Goal: Information Seeking & Learning: Learn about a topic

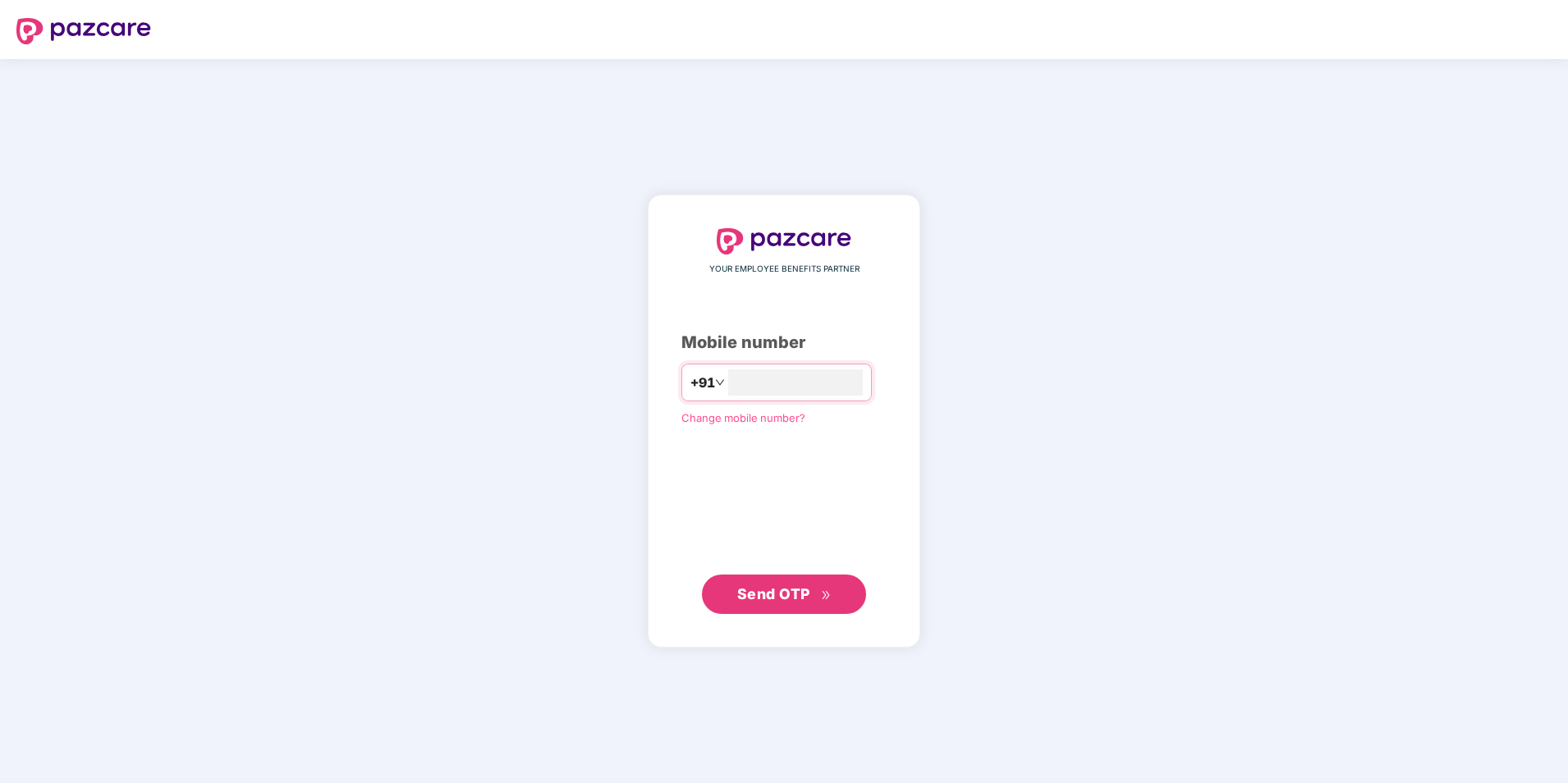
type input "**********"
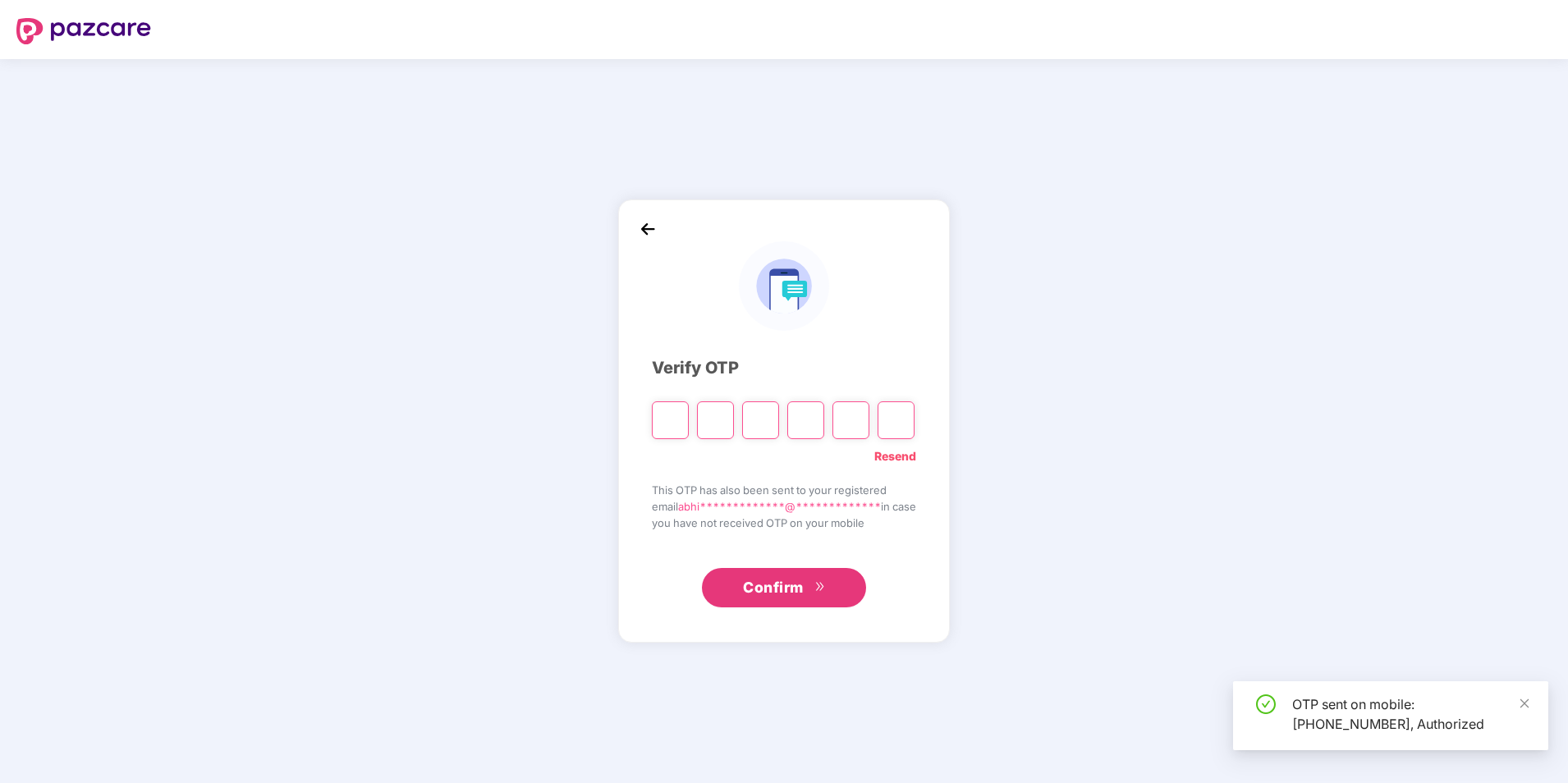
type input "*"
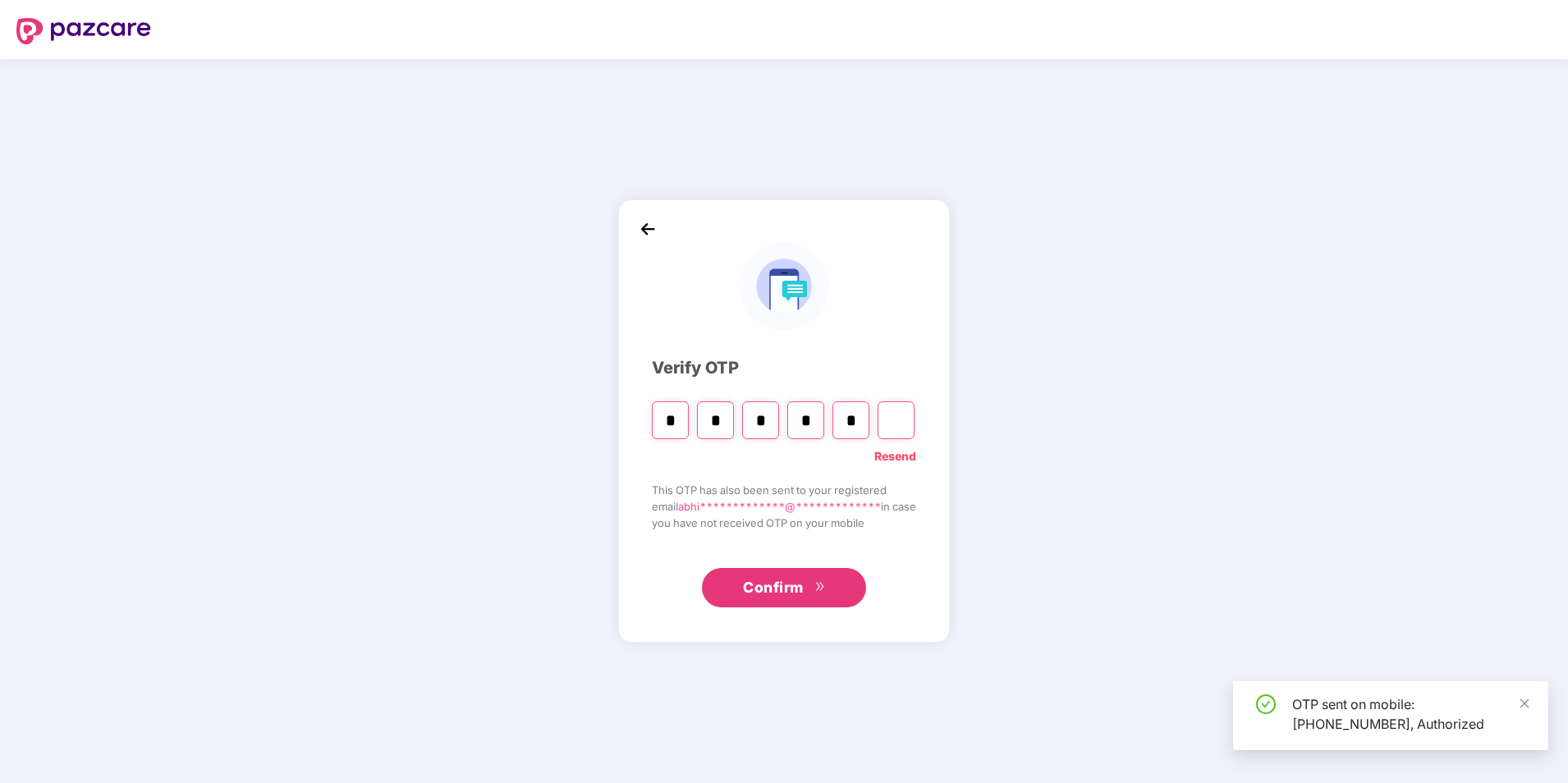
type input "*"
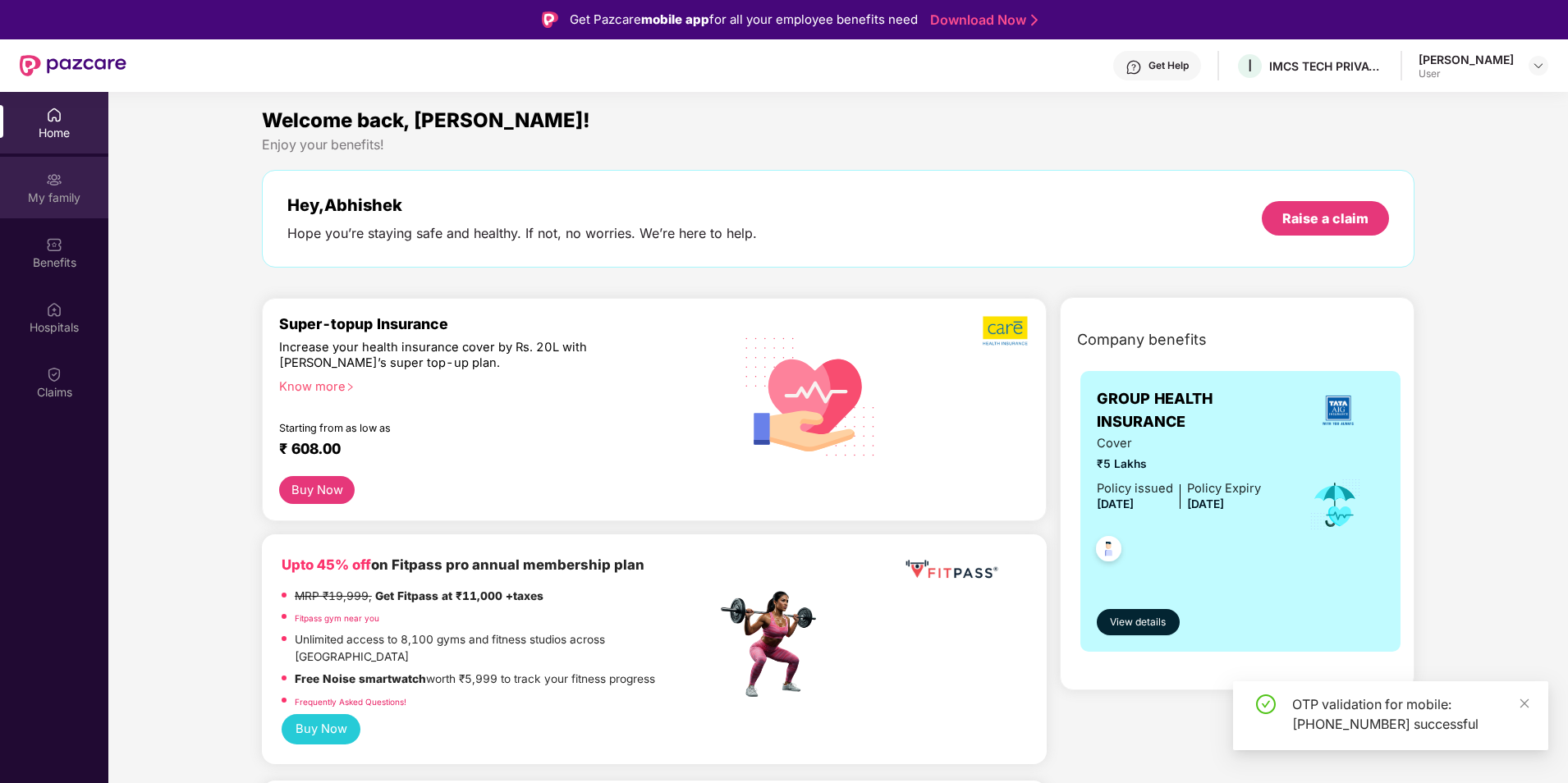
click at [64, 182] on div "My family" at bounding box center [54, 188] width 109 height 62
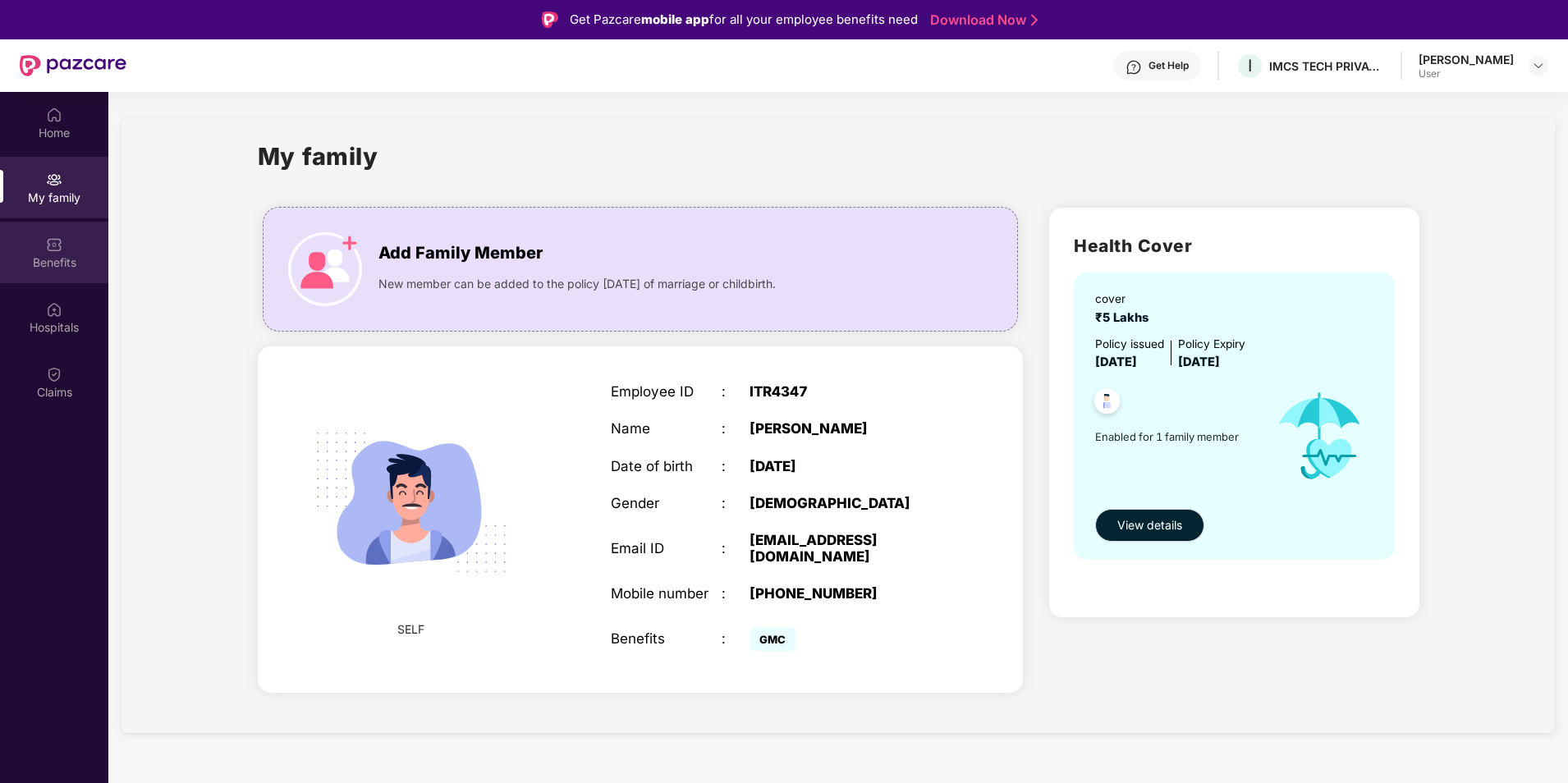
click at [53, 258] on div "Benefits" at bounding box center [54, 262] width 109 height 16
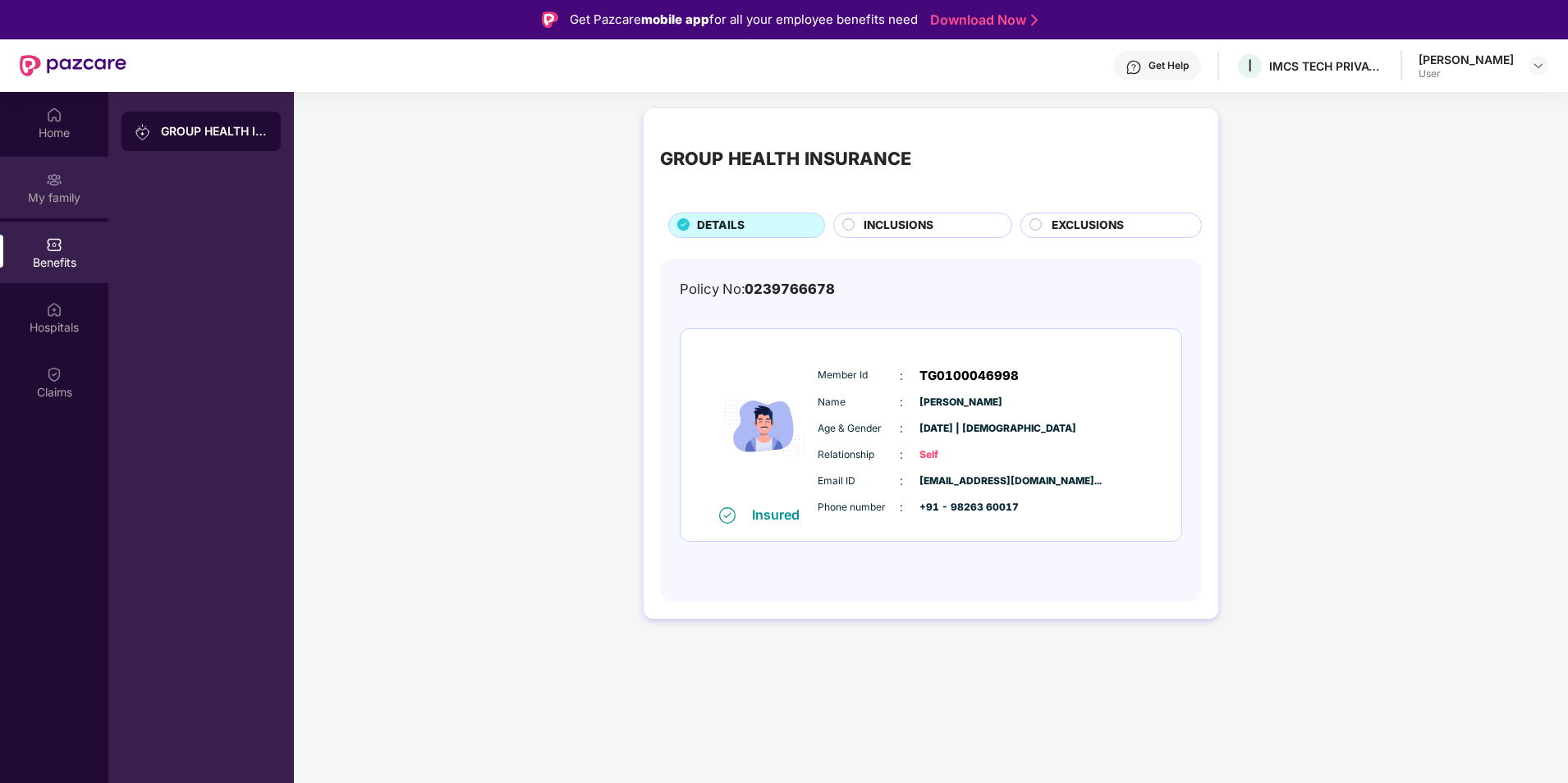
click at [36, 182] on div "My family" at bounding box center [54, 188] width 109 height 62
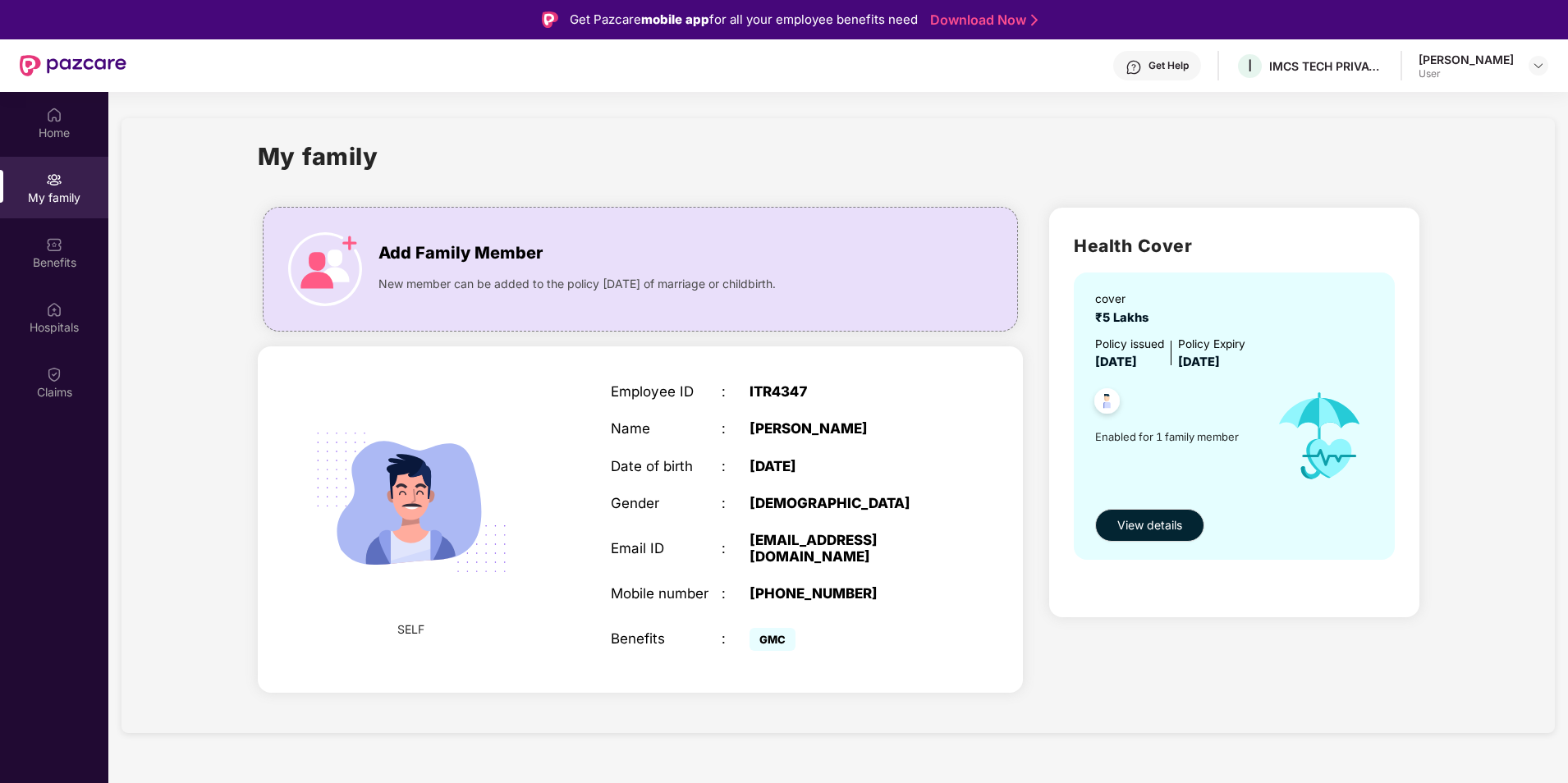
drag, startPoint x: 1272, startPoint y: 364, endPoint x: 1082, endPoint y: 301, distance: 200.2
click at [1082, 301] on div "cover ₹5 Lakhs Policy issued [DATE] Policy Expiry [DATE] Enabled for 1 family m…" at bounding box center [1233, 416] width 320 height 288
click at [25, 254] on div "Benefits" at bounding box center [54, 262] width 109 height 16
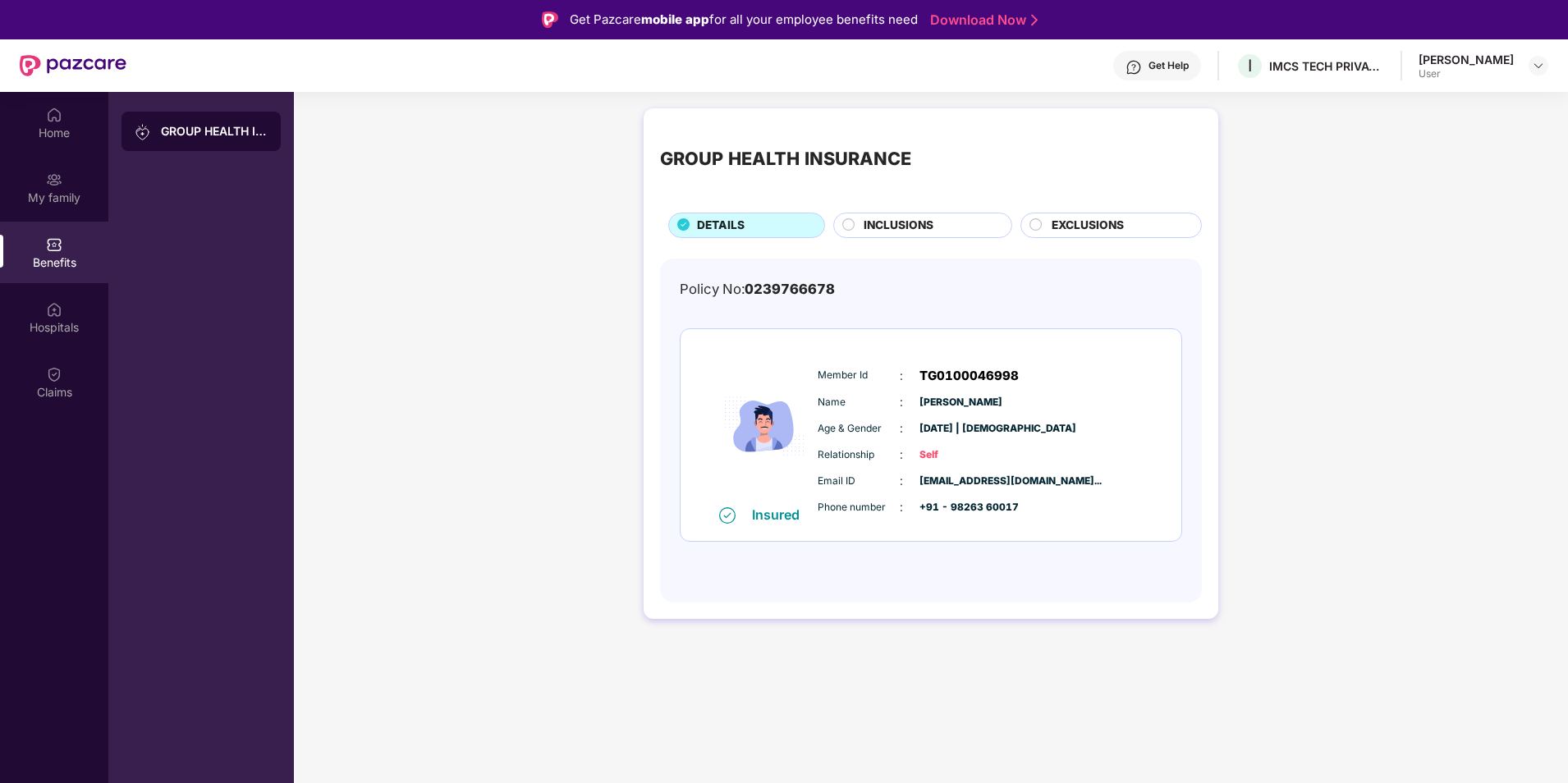
click at [898, 228] on span "INCLUSIONS" at bounding box center [898, 225] width 70 height 18
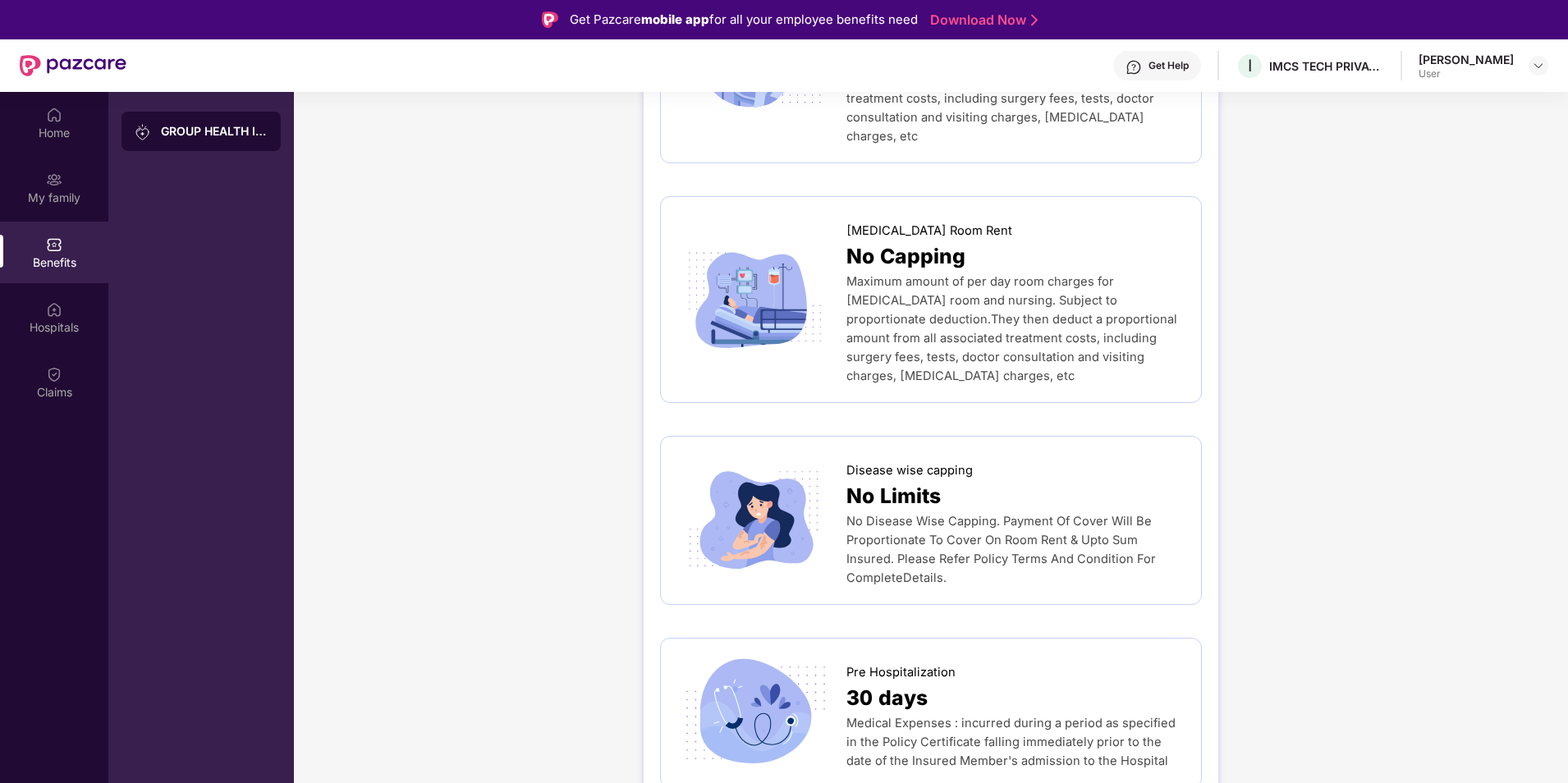
scroll to position [574, 0]
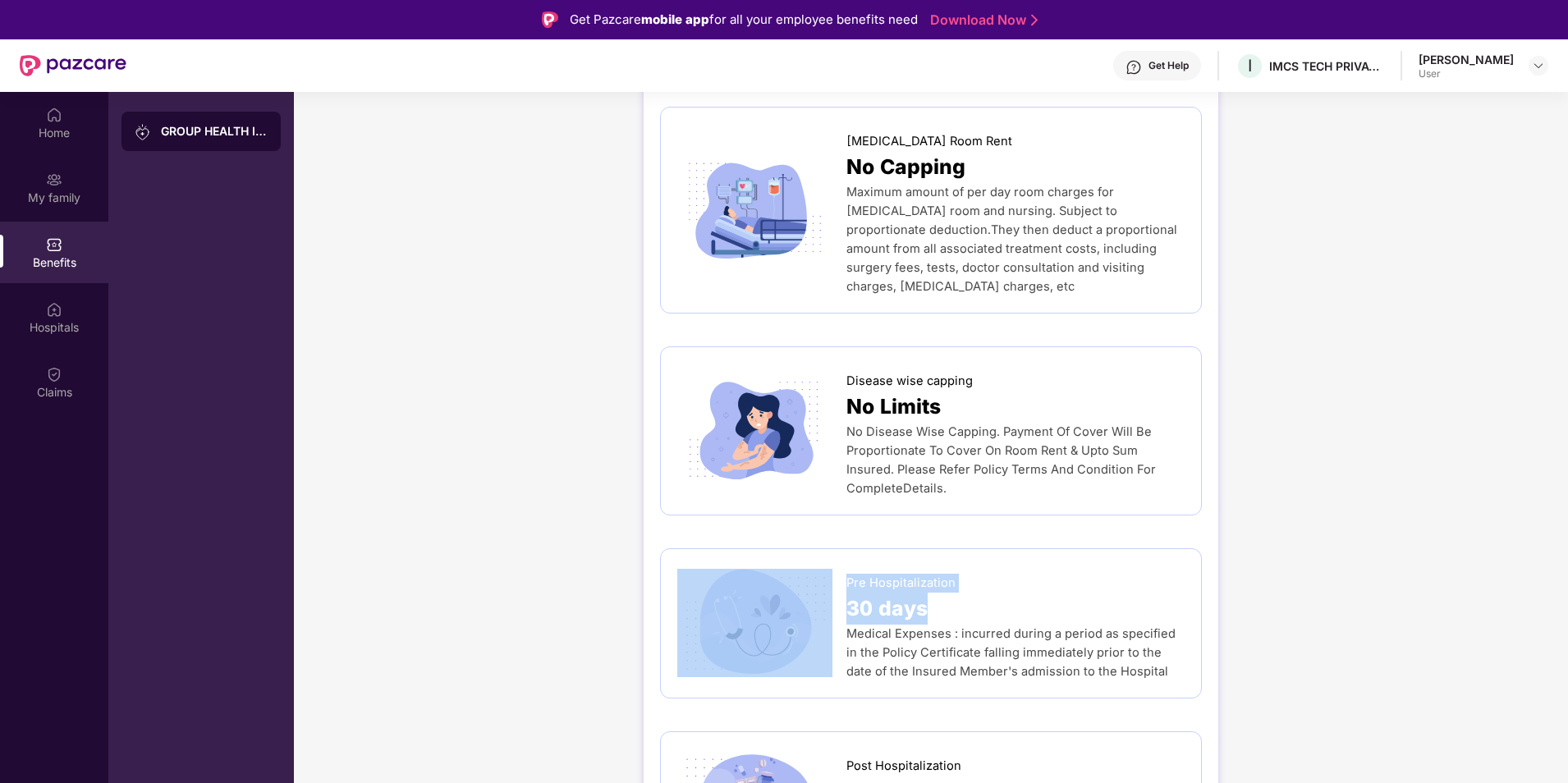
drag, startPoint x: 931, startPoint y: 573, endPoint x: 811, endPoint y: 559, distance: 120.8
click at [811, 566] on div "Pre Hospitalization 30 days Medical Expenses : incurred during a period as spec…" at bounding box center [930, 623] width 507 height 115
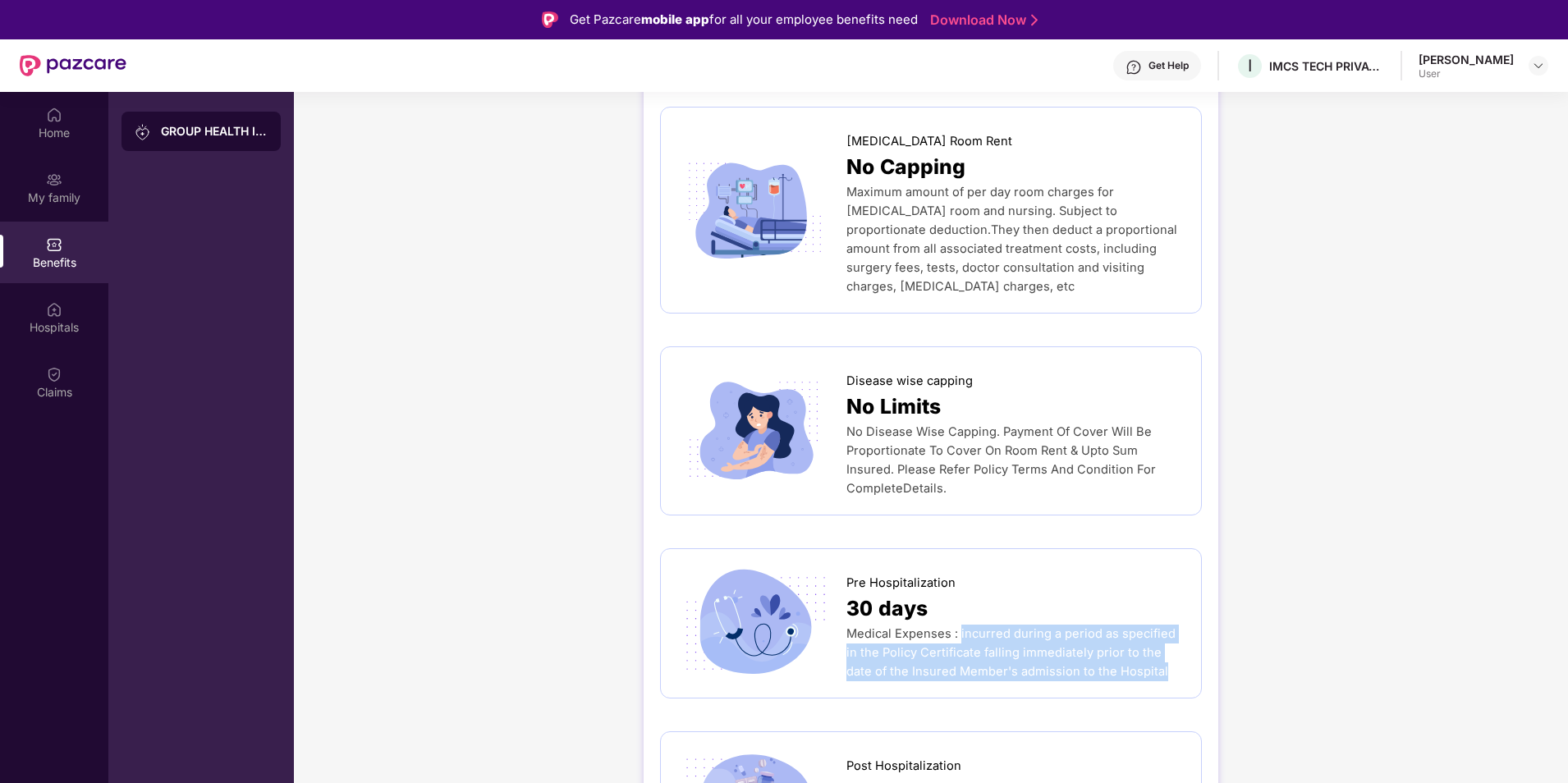
drag, startPoint x: 811, startPoint y: 559, endPoint x: 1177, endPoint y: 631, distance: 373.0
click at [1177, 631] on div "Medical Expenses : incurred during a period as specified in the Policy Certific…" at bounding box center [1016, 652] width 339 height 57
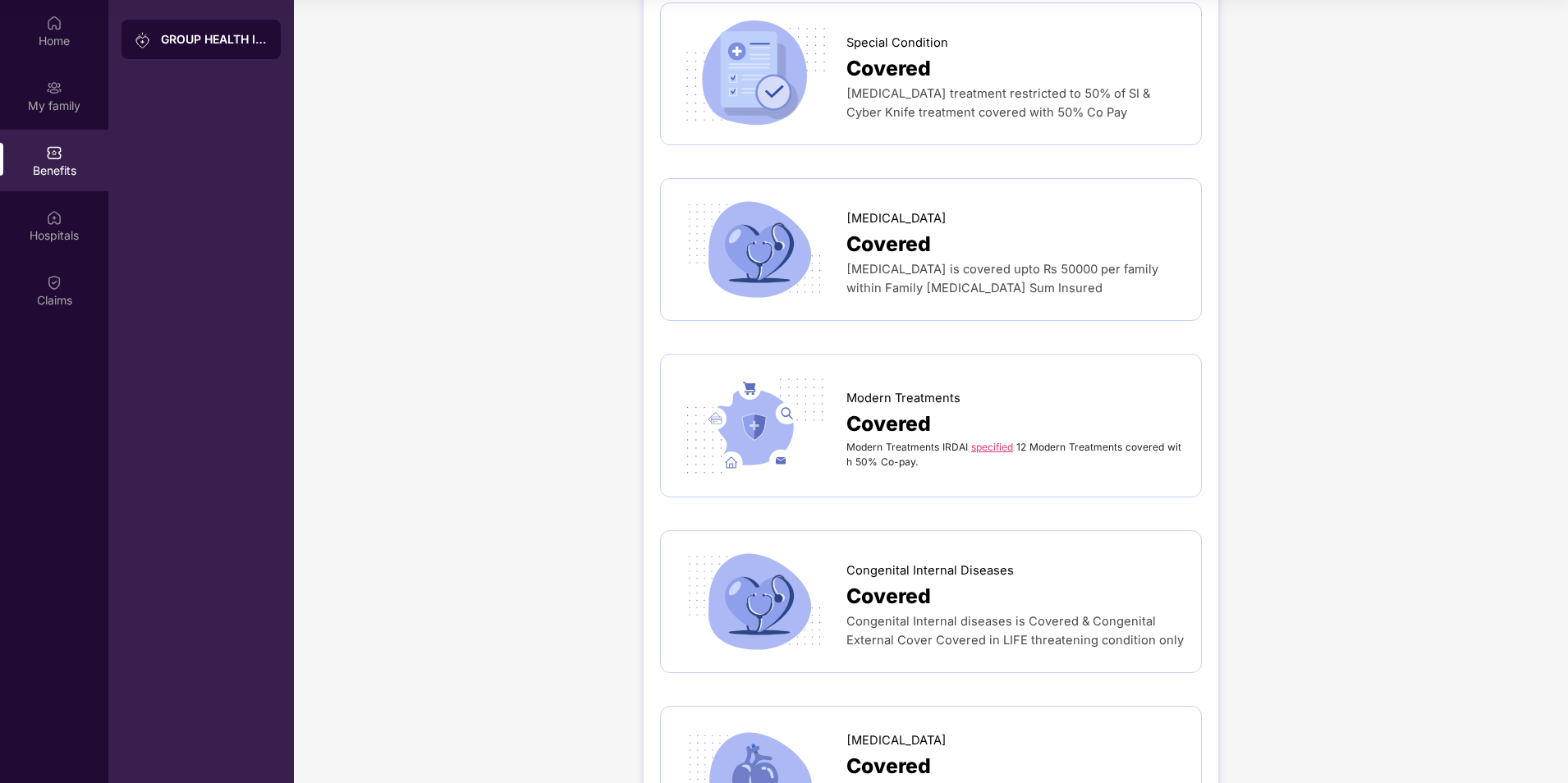
scroll to position [2954, 0]
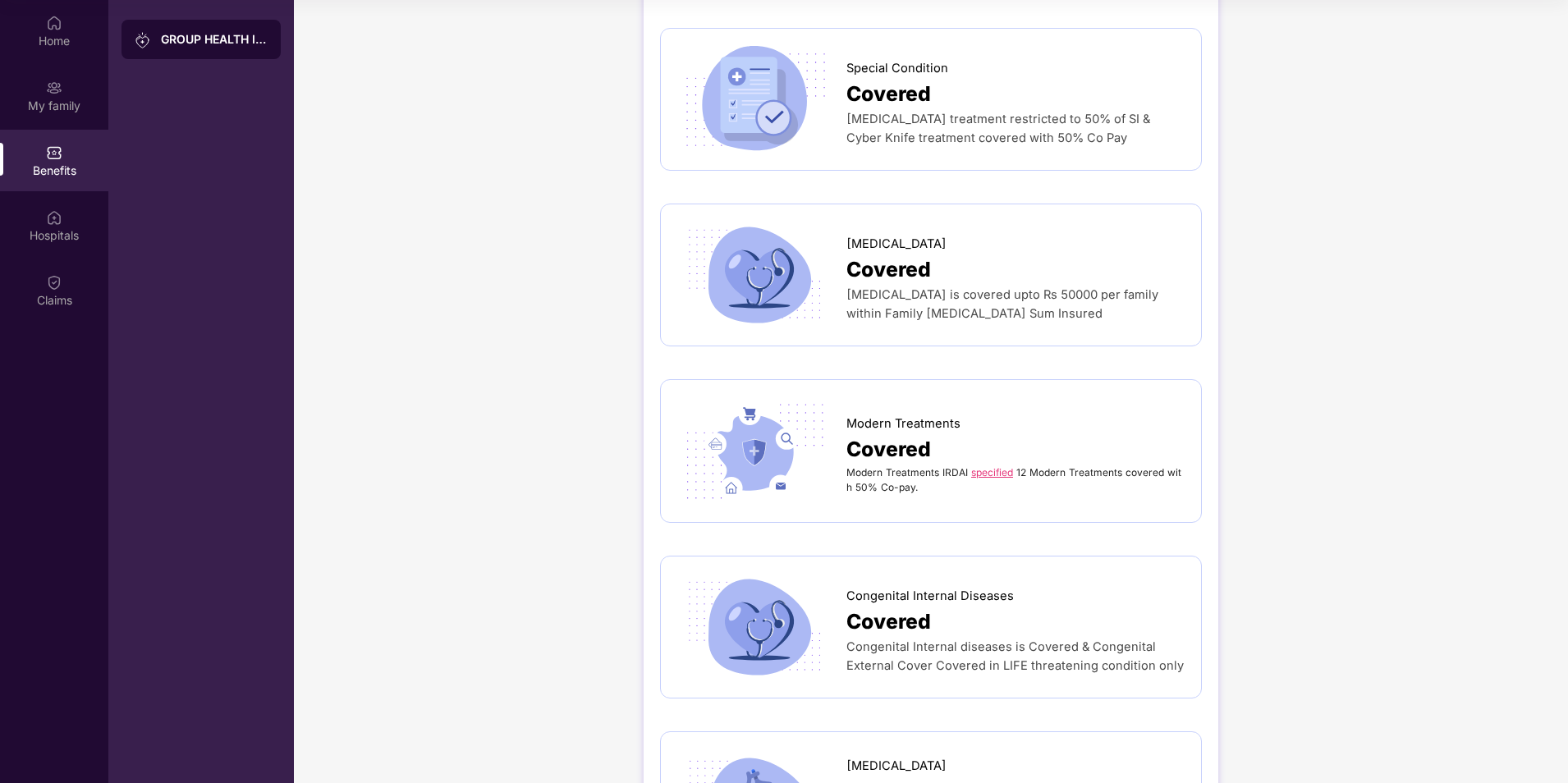
click at [996, 467] on link "specified" at bounding box center [992, 472] width 42 height 13
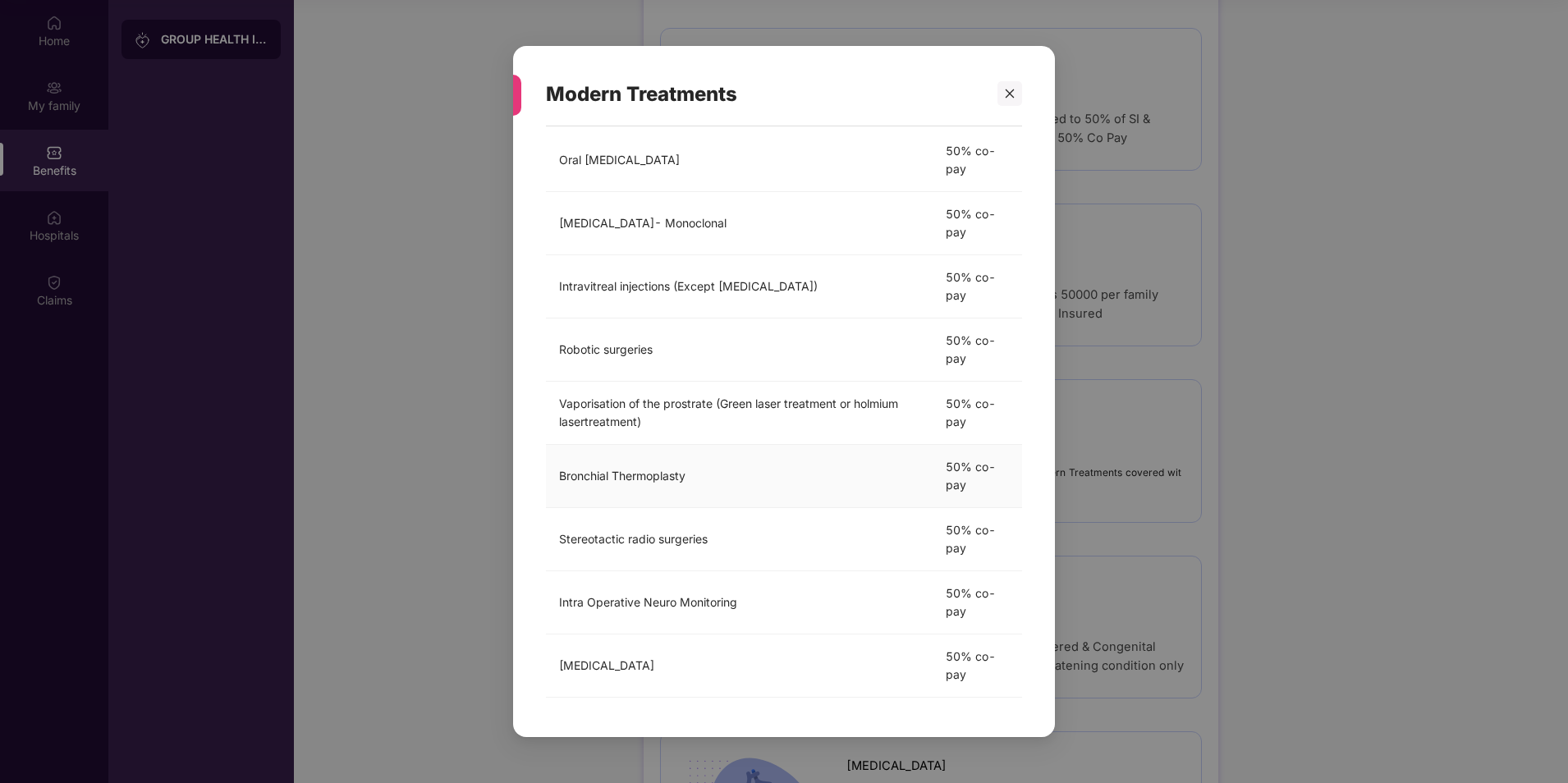
scroll to position [280, 0]
click at [1009, 89] on icon "close" at bounding box center [1009, 93] width 12 height 12
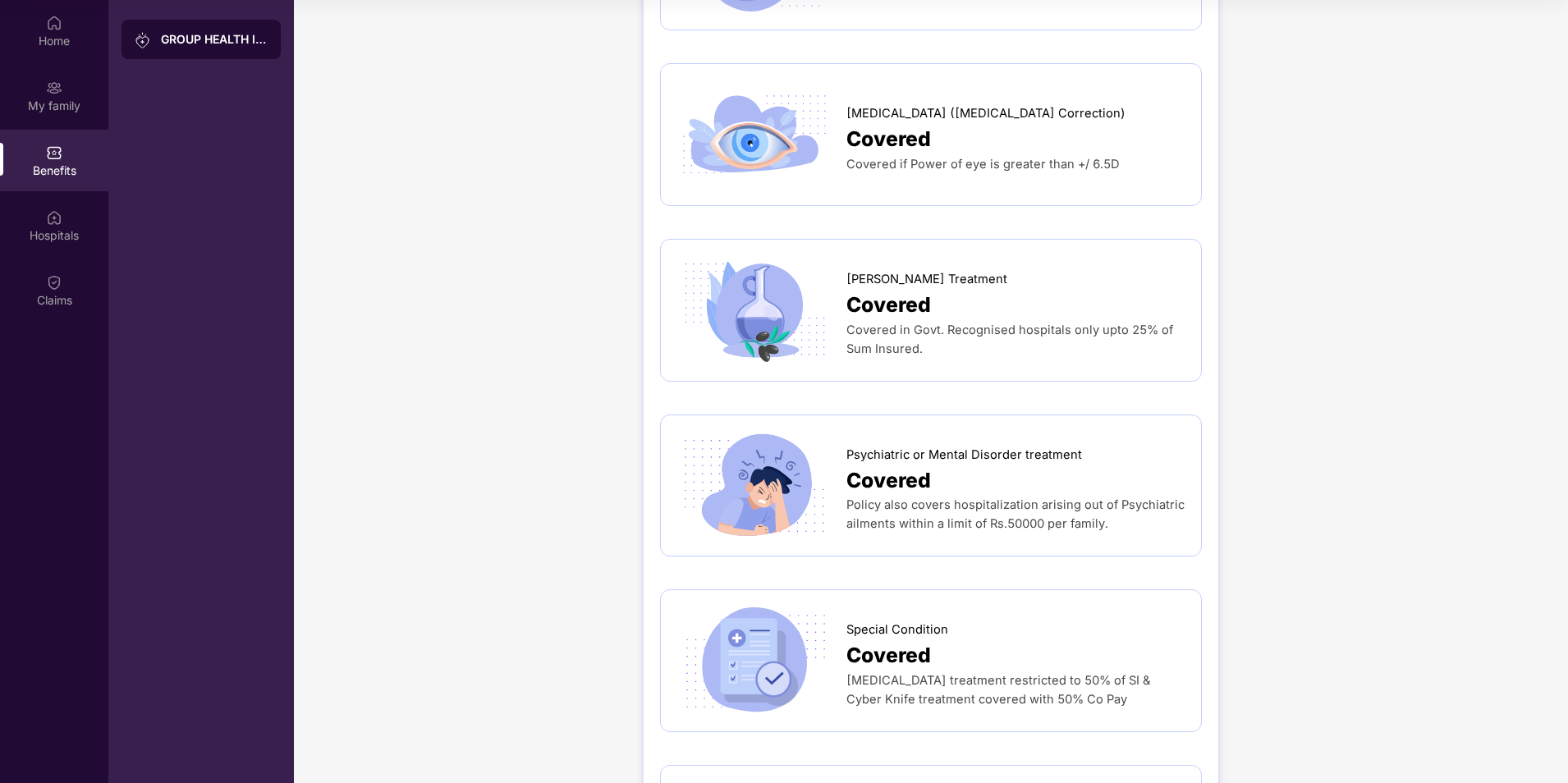
scroll to position [2379, 0]
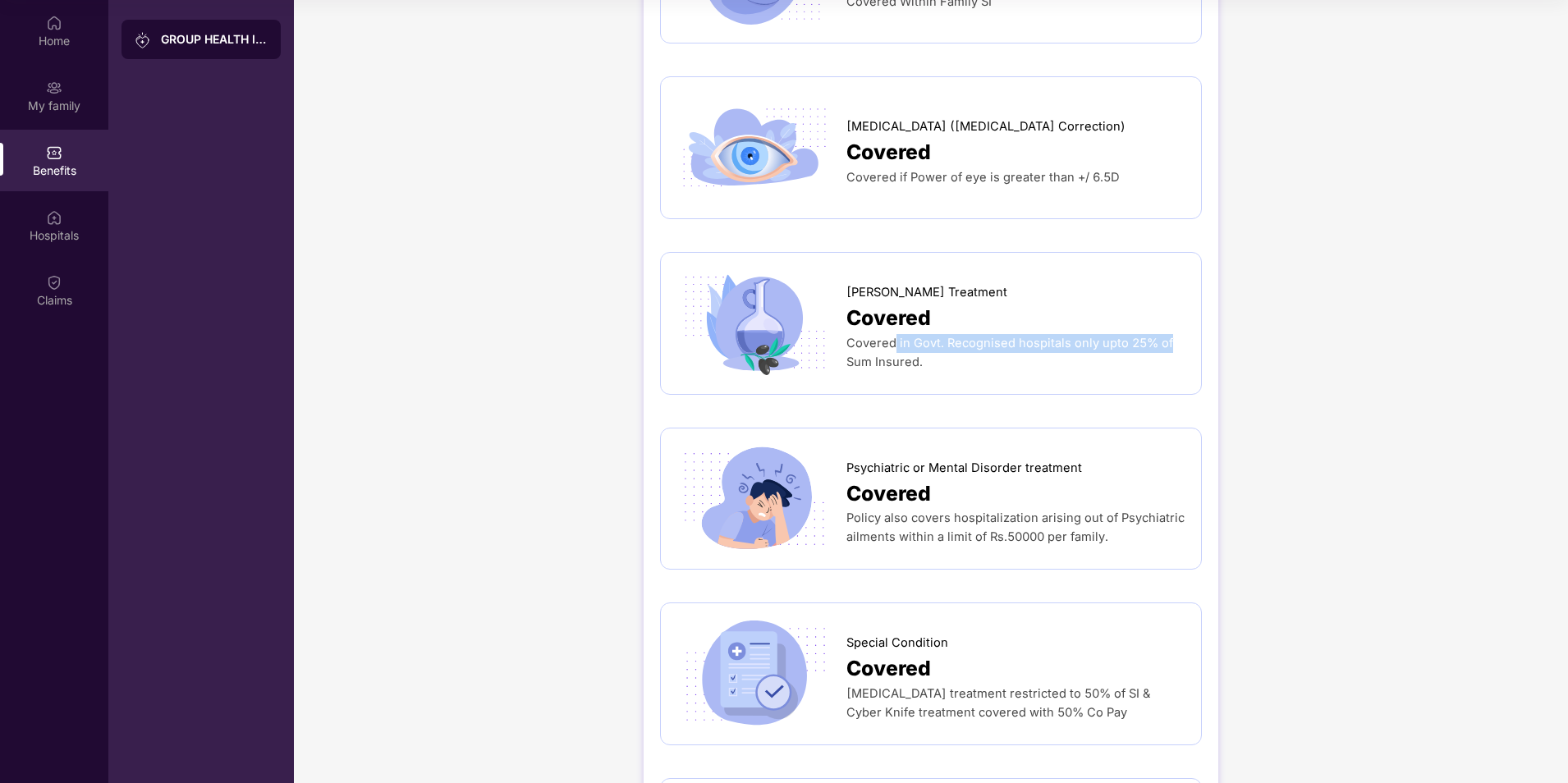
drag, startPoint x: 892, startPoint y: 312, endPoint x: 1170, endPoint y: 311, distance: 278.0
click at [1170, 334] on div "Covered in Govt. Recognised hospitals only upto 25% of Sum Insured." at bounding box center [1016, 352] width 339 height 38
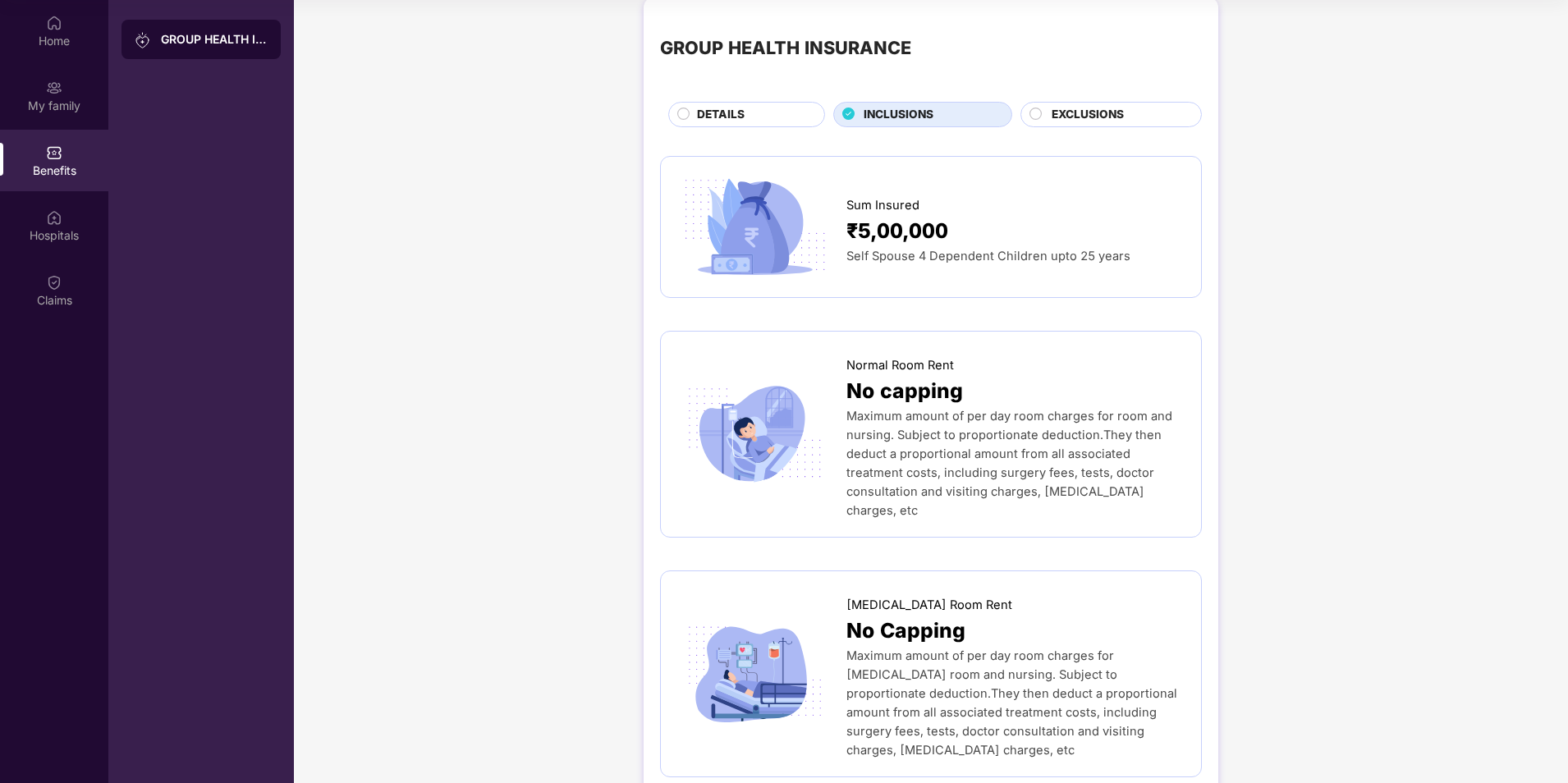
scroll to position [0, 0]
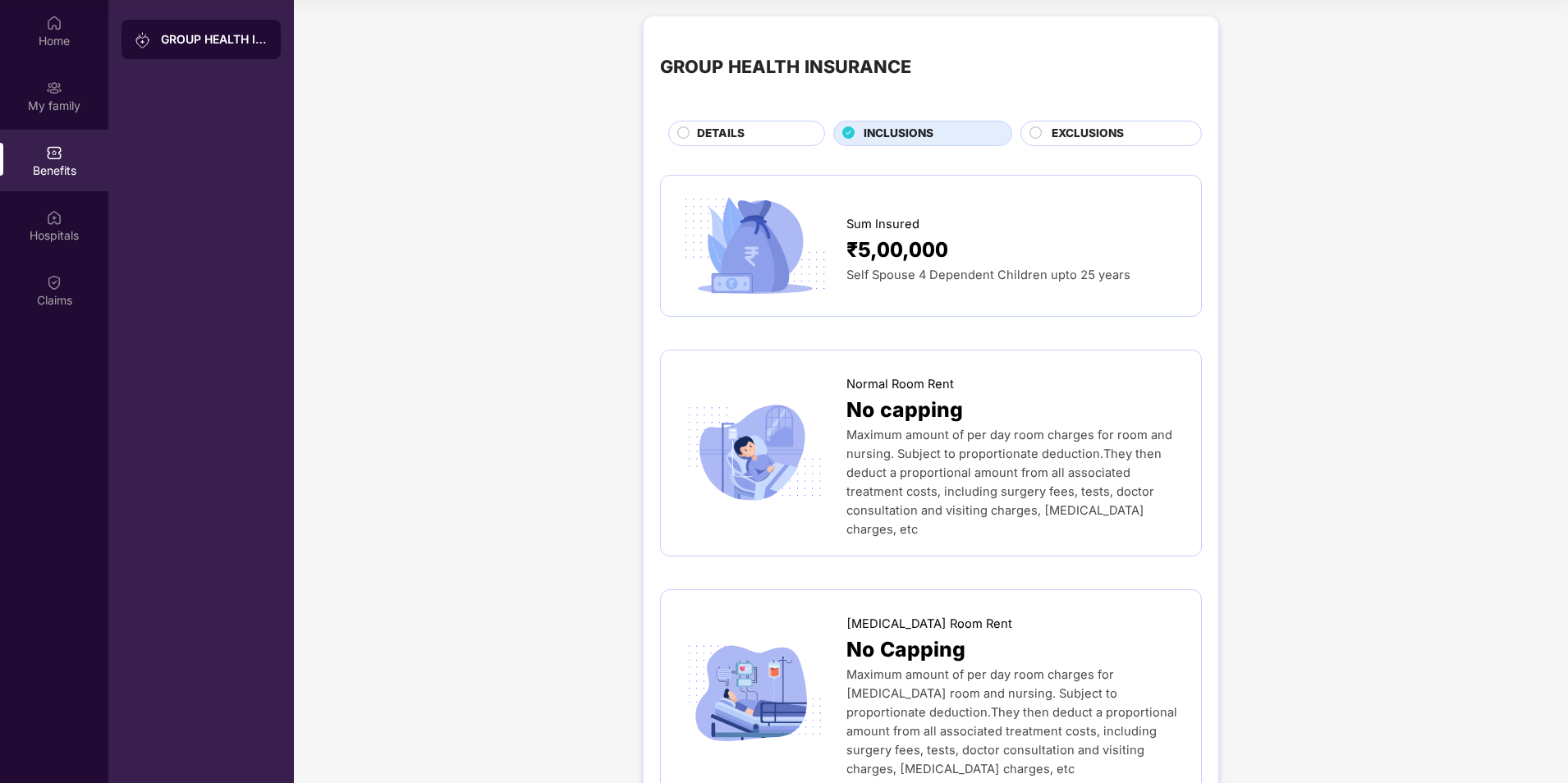
click at [943, 271] on span "Self Spouse 4 Dependent Children upto 25 years" at bounding box center [988, 274] width 284 height 14
click at [765, 256] on img at bounding box center [754, 246] width 155 height 109
click at [898, 244] on span "₹5,00,000" at bounding box center [898, 249] width 102 height 32
click at [1103, 111] on div "GROUP HEALTH INSURANCE DETAILS INCLUSIONS EXCLUSIONS" at bounding box center [930, 89] width 542 height 114
click at [1103, 121] on div "EXCLUSIONS" at bounding box center [1111, 133] width 182 height 25
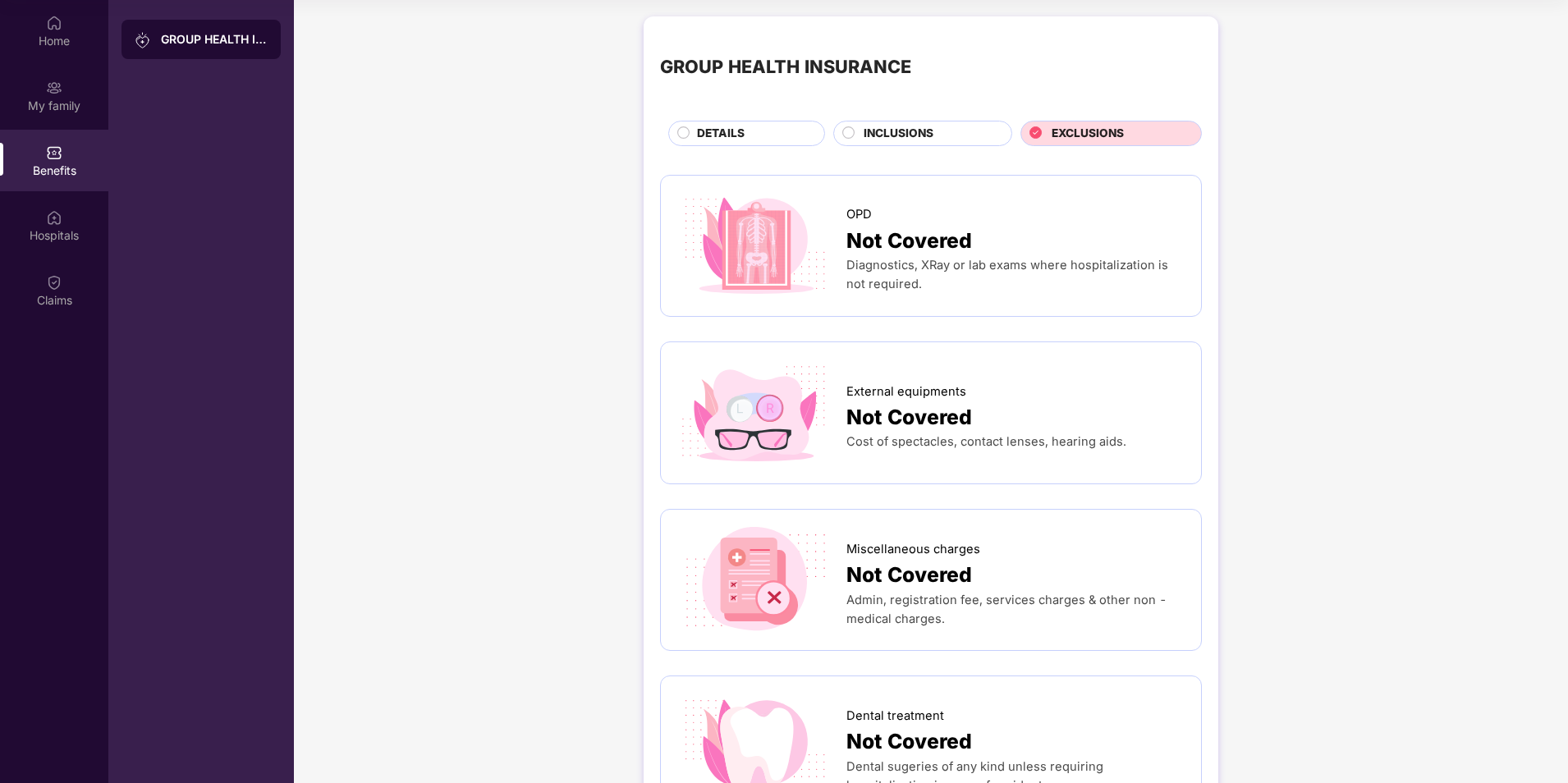
click at [886, 126] on span "INCLUSIONS" at bounding box center [898, 134] width 70 height 18
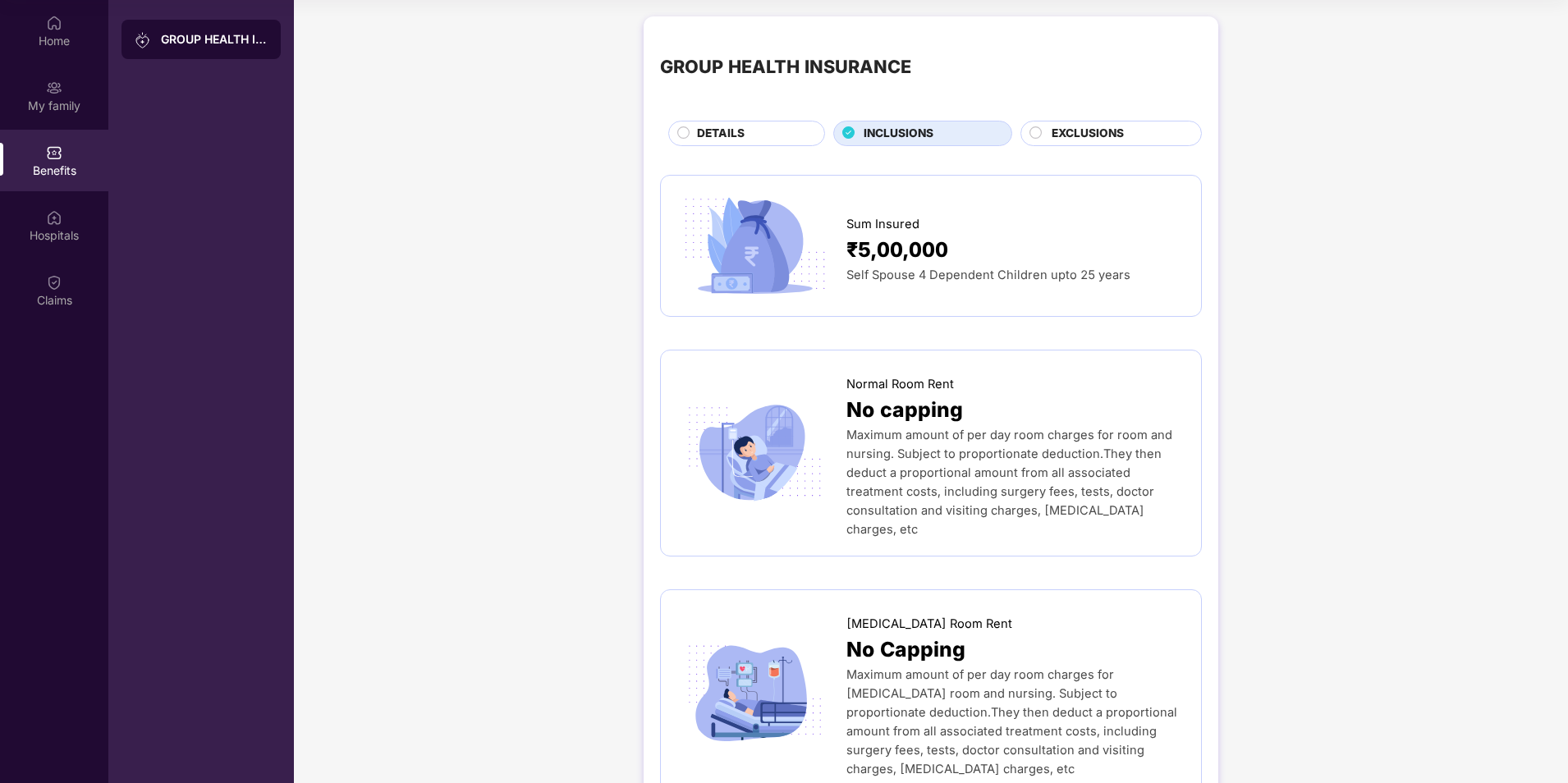
click at [777, 134] on div "DETAILS" at bounding box center [752, 135] width 127 height 20
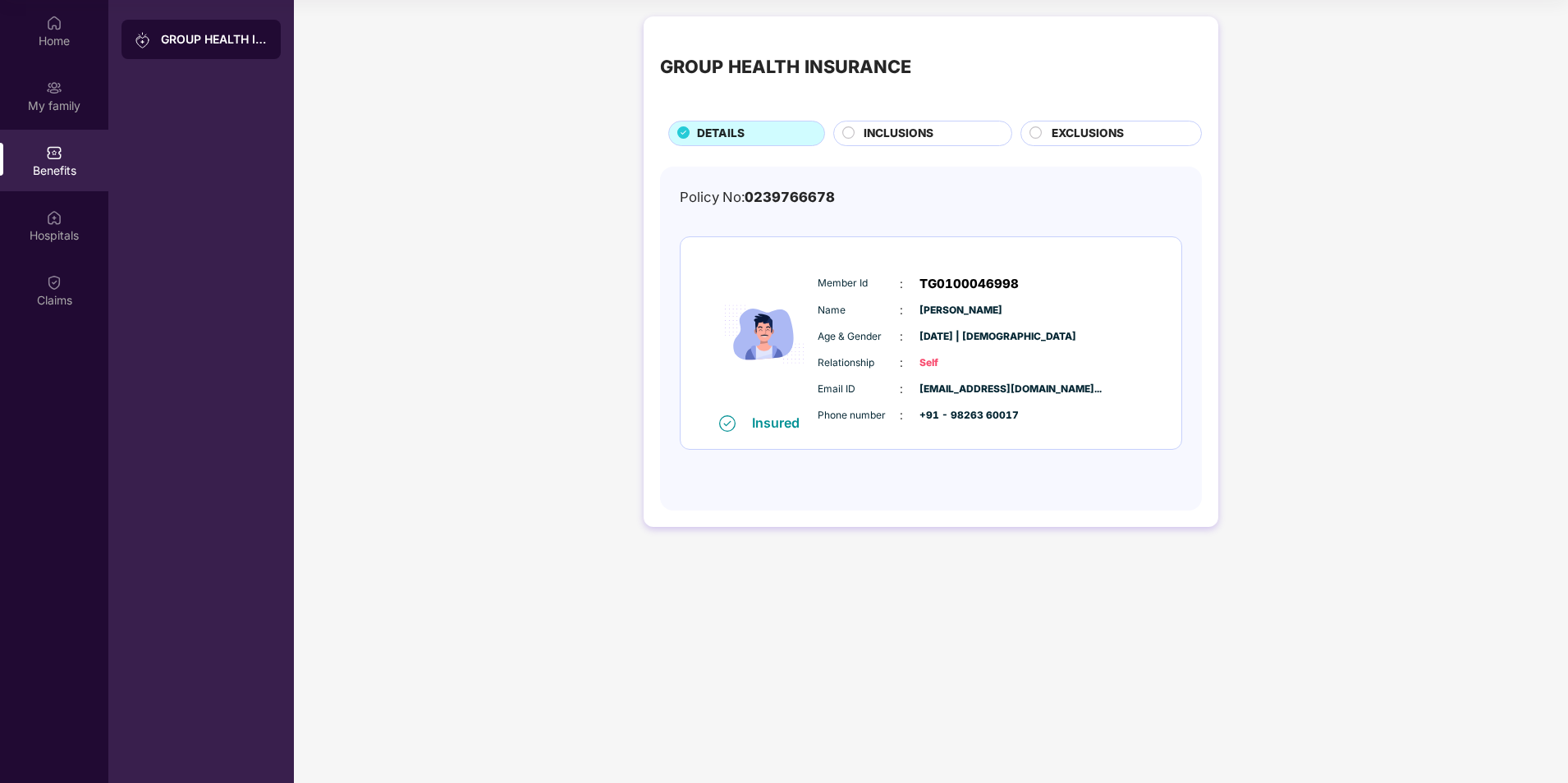
click at [935, 361] on span "Self" at bounding box center [960, 363] width 82 height 15
click at [49, 212] on img at bounding box center [54, 217] width 16 height 16
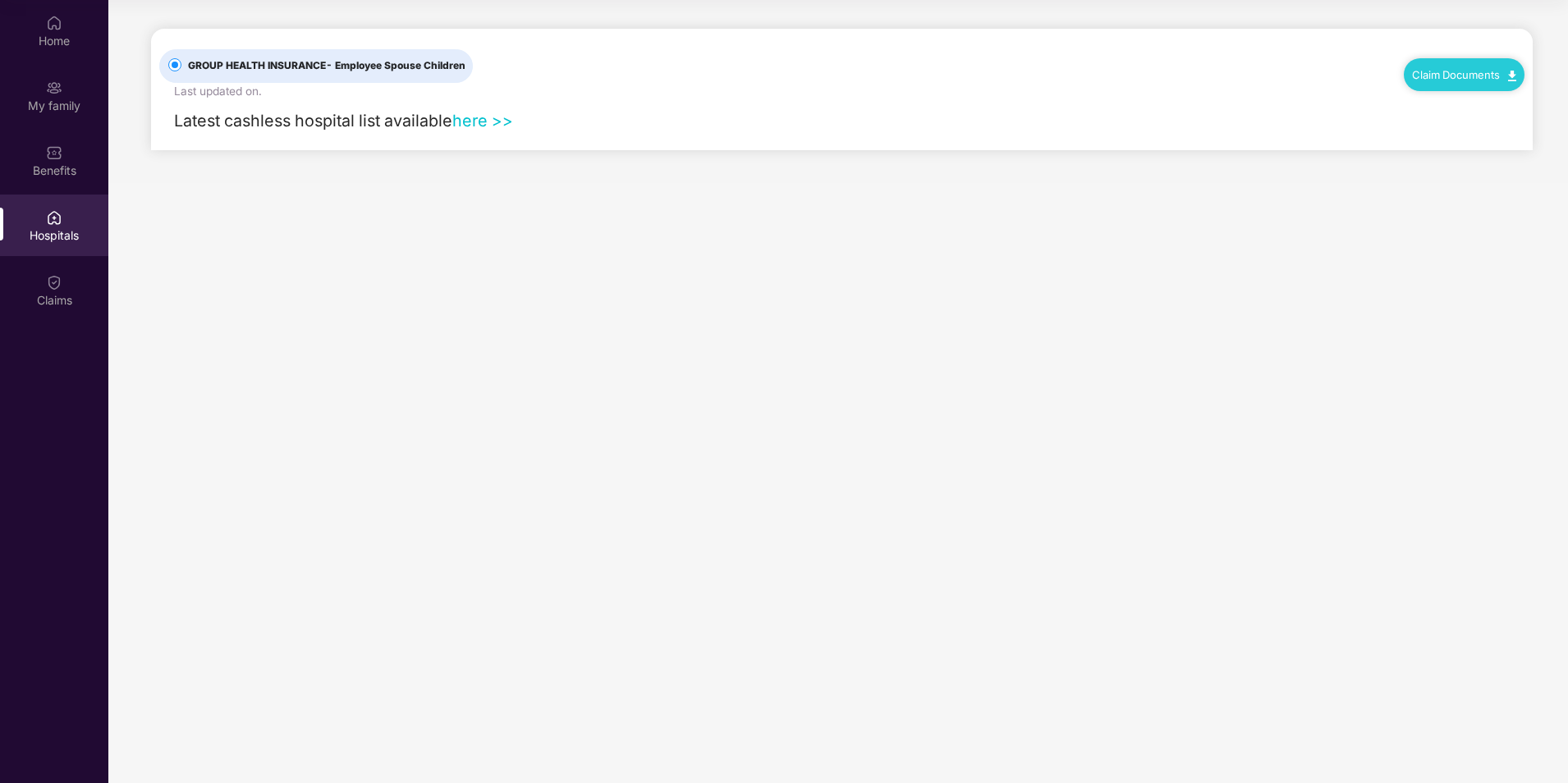
click at [483, 120] on link "here >>" at bounding box center [482, 120] width 61 height 19
click at [35, 171] on div "Benefits" at bounding box center [54, 170] width 109 height 16
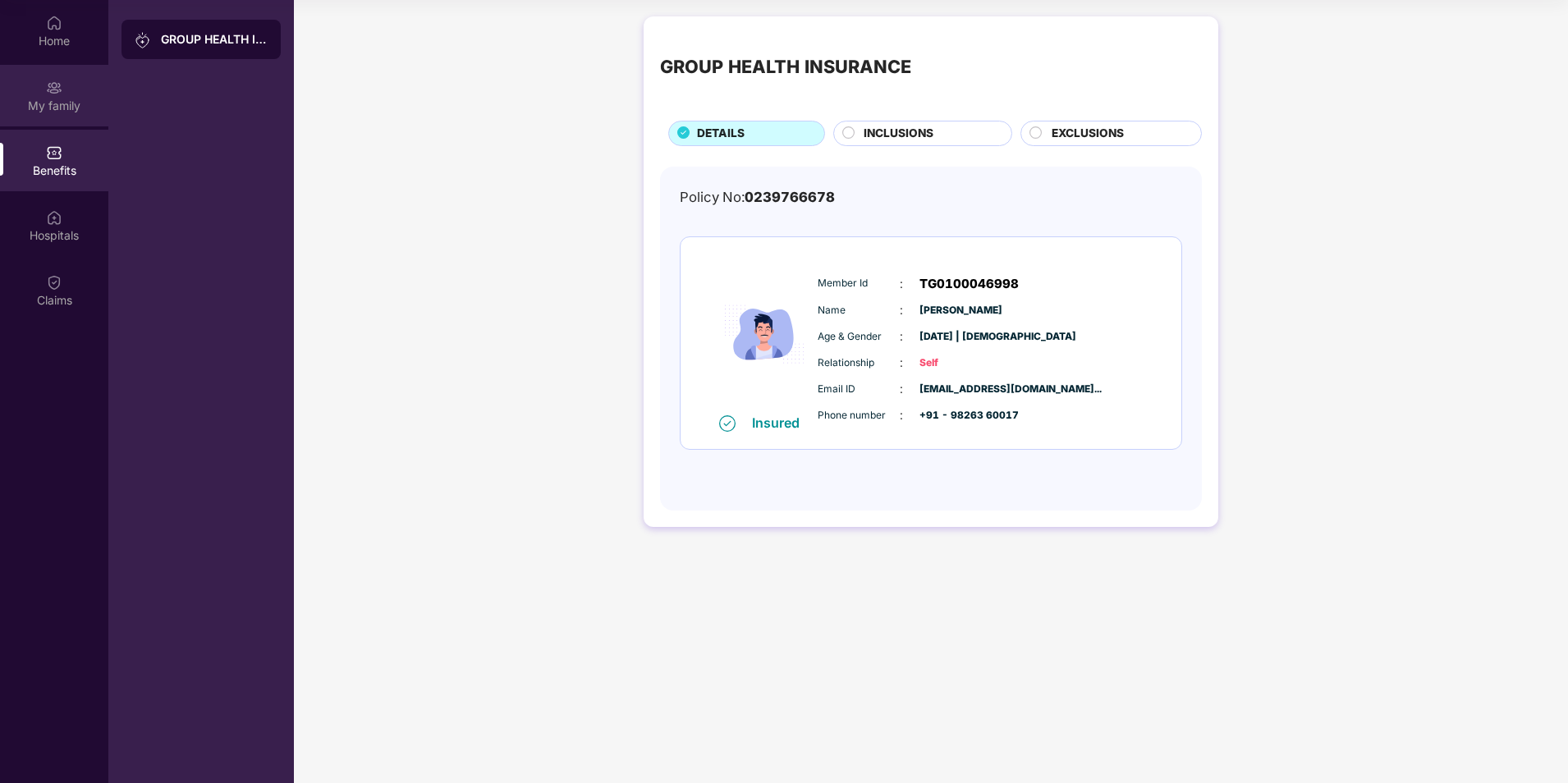
click at [59, 93] on img at bounding box center [54, 88] width 16 height 16
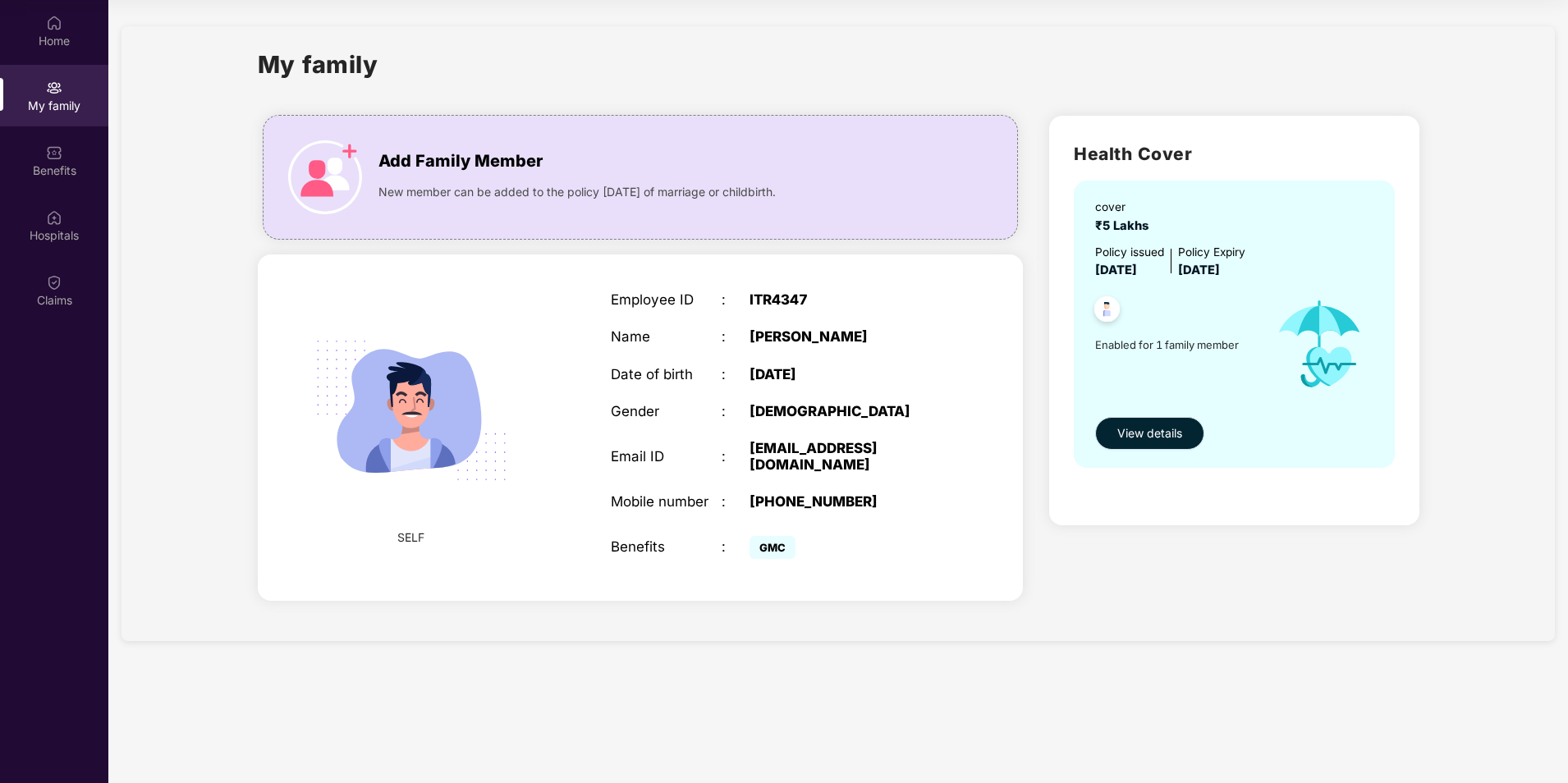
click at [1131, 426] on span "View details" at bounding box center [1149, 433] width 64 height 18
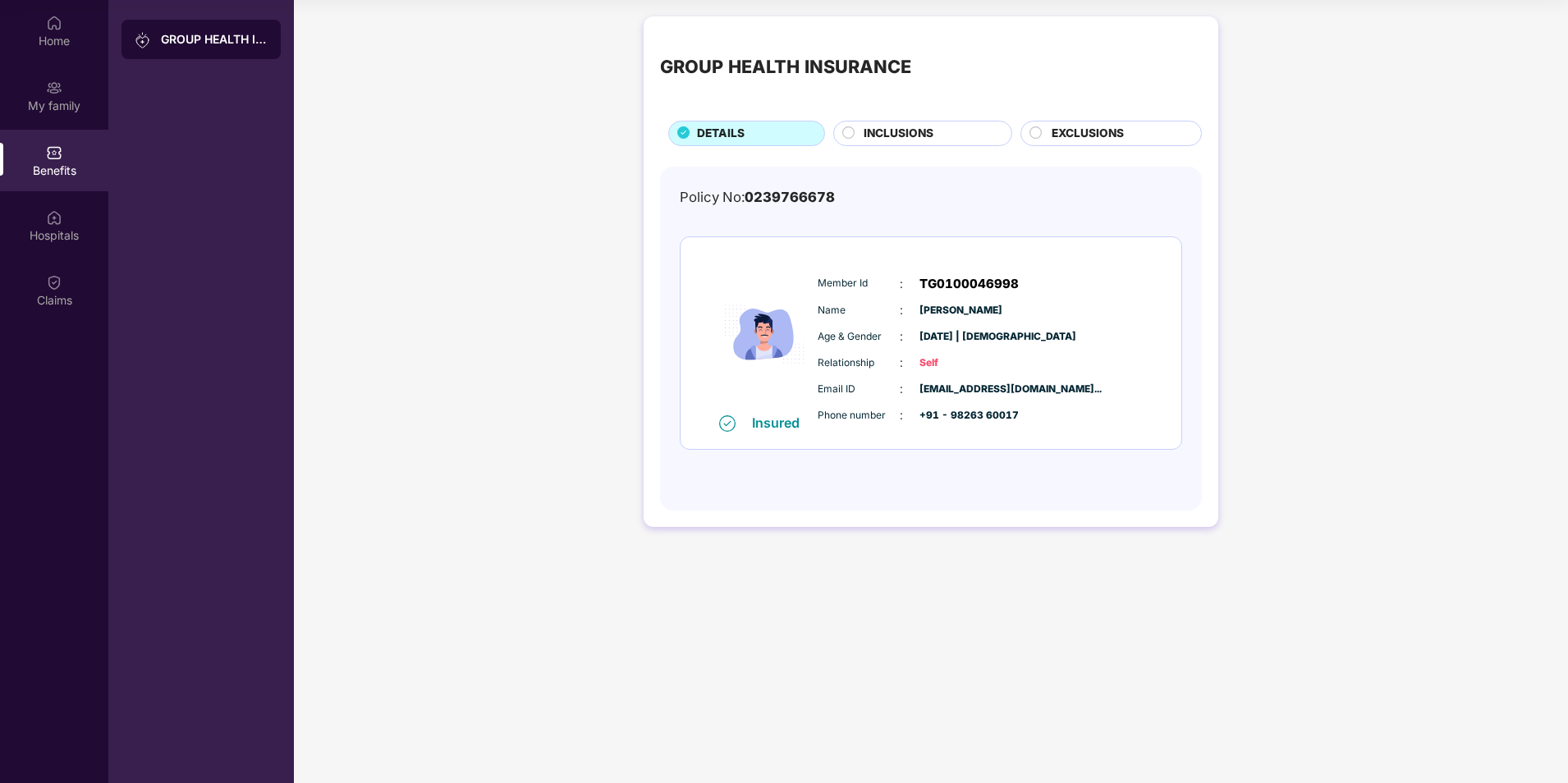
click at [790, 417] on div "Insured" at bounding box center [781, 422] width 58 height 16
click at [51, 88] on img at bounding box center [54, 88] width 16 height 16
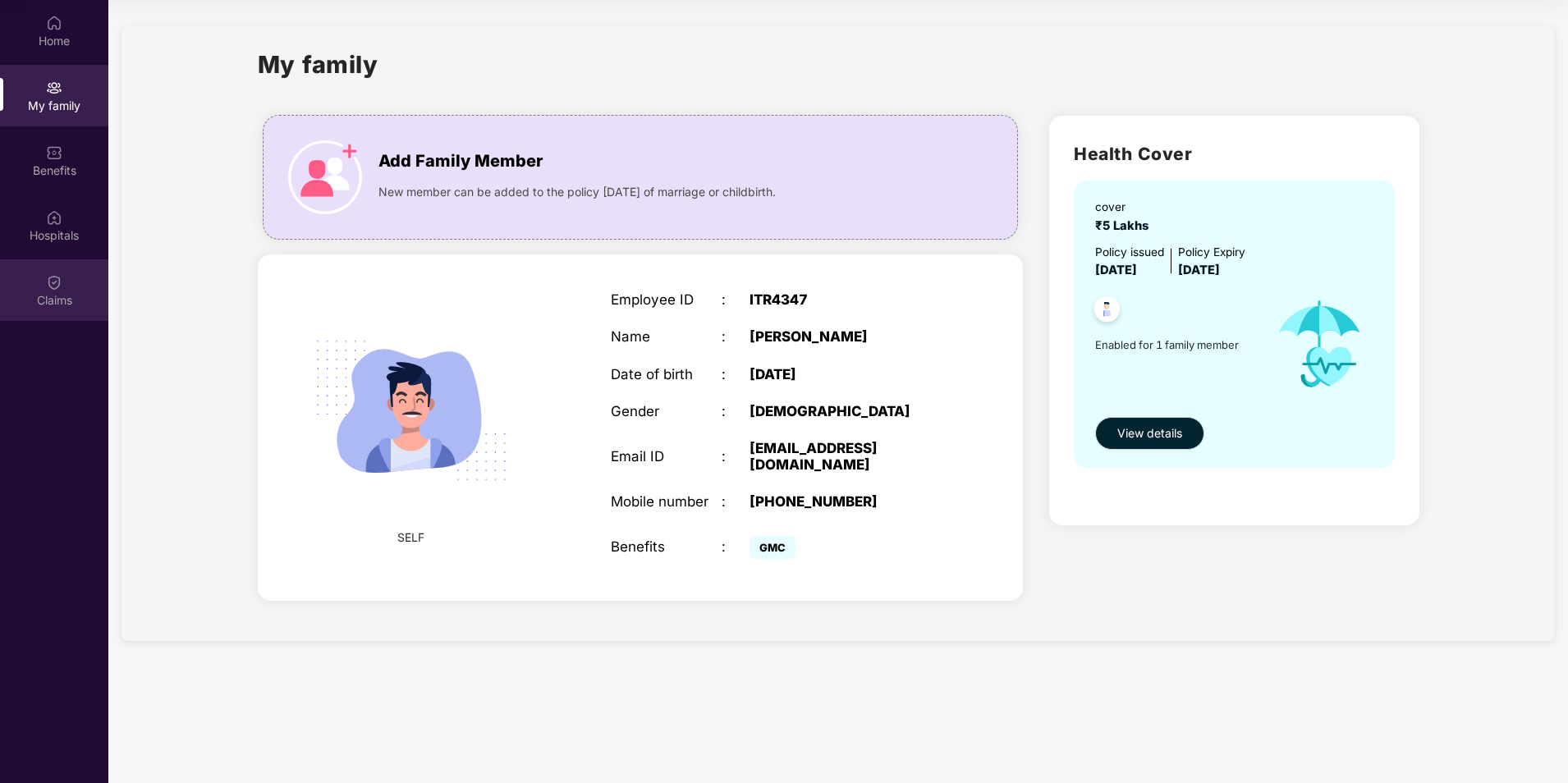
click at [45, 293] on div "Claims" at bounding box center [54, 300] width 109 height 16
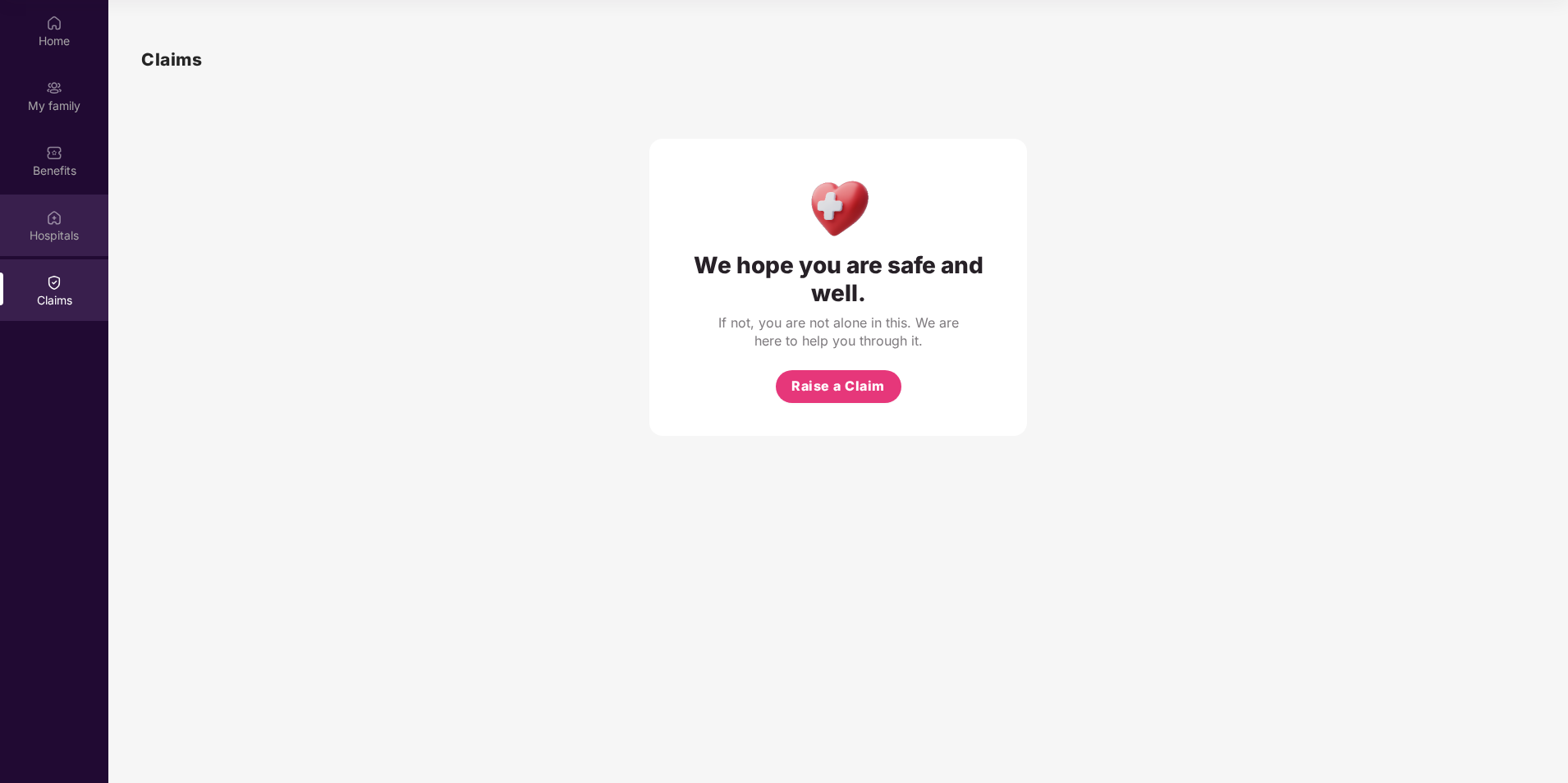
click at [53, 231] on div "Hospitals" at bounding box center [54, 235] width 109 height 16
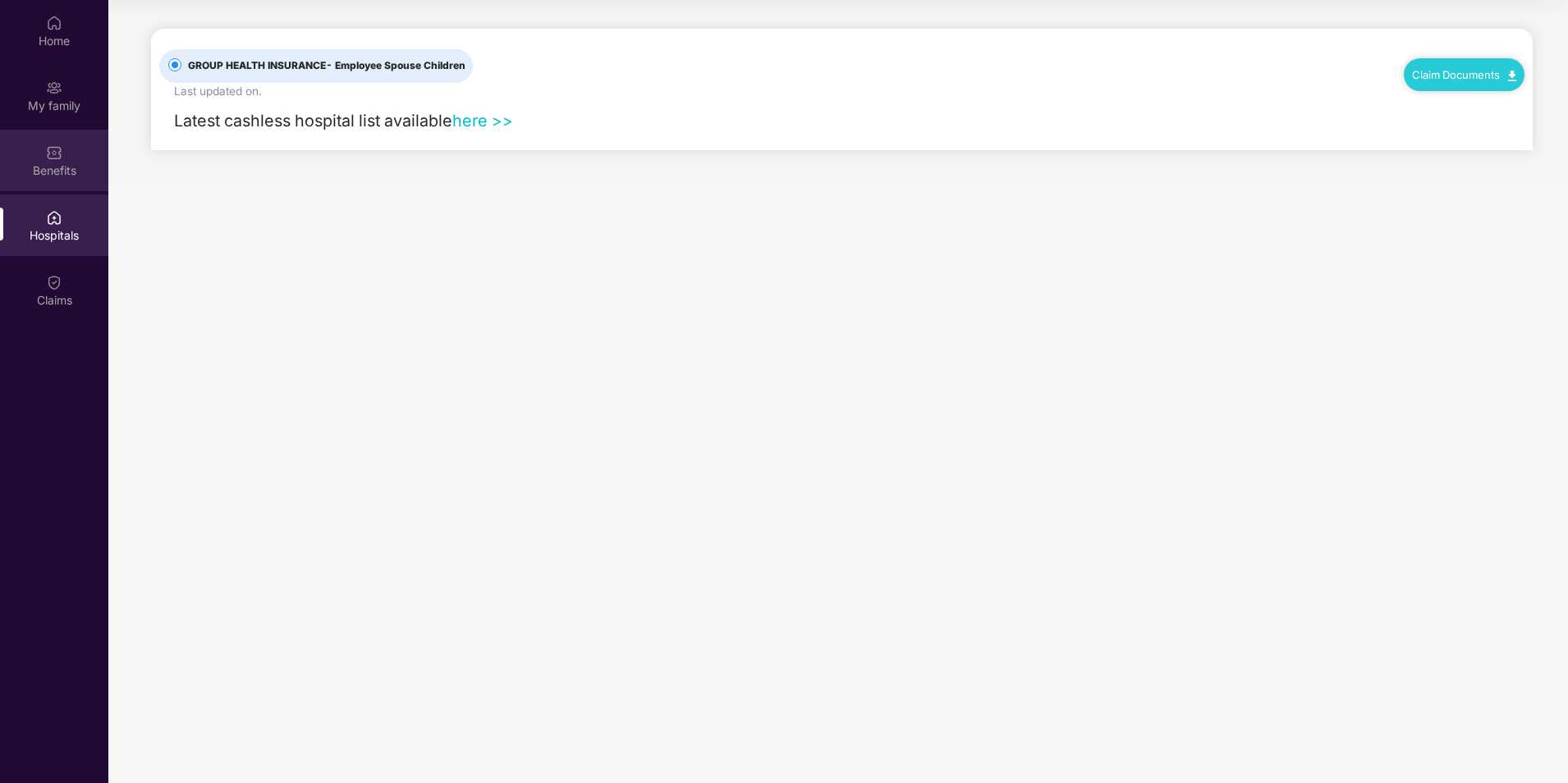
click at [51, 148] on img at bounding box center [54, 152] width 16 height 16
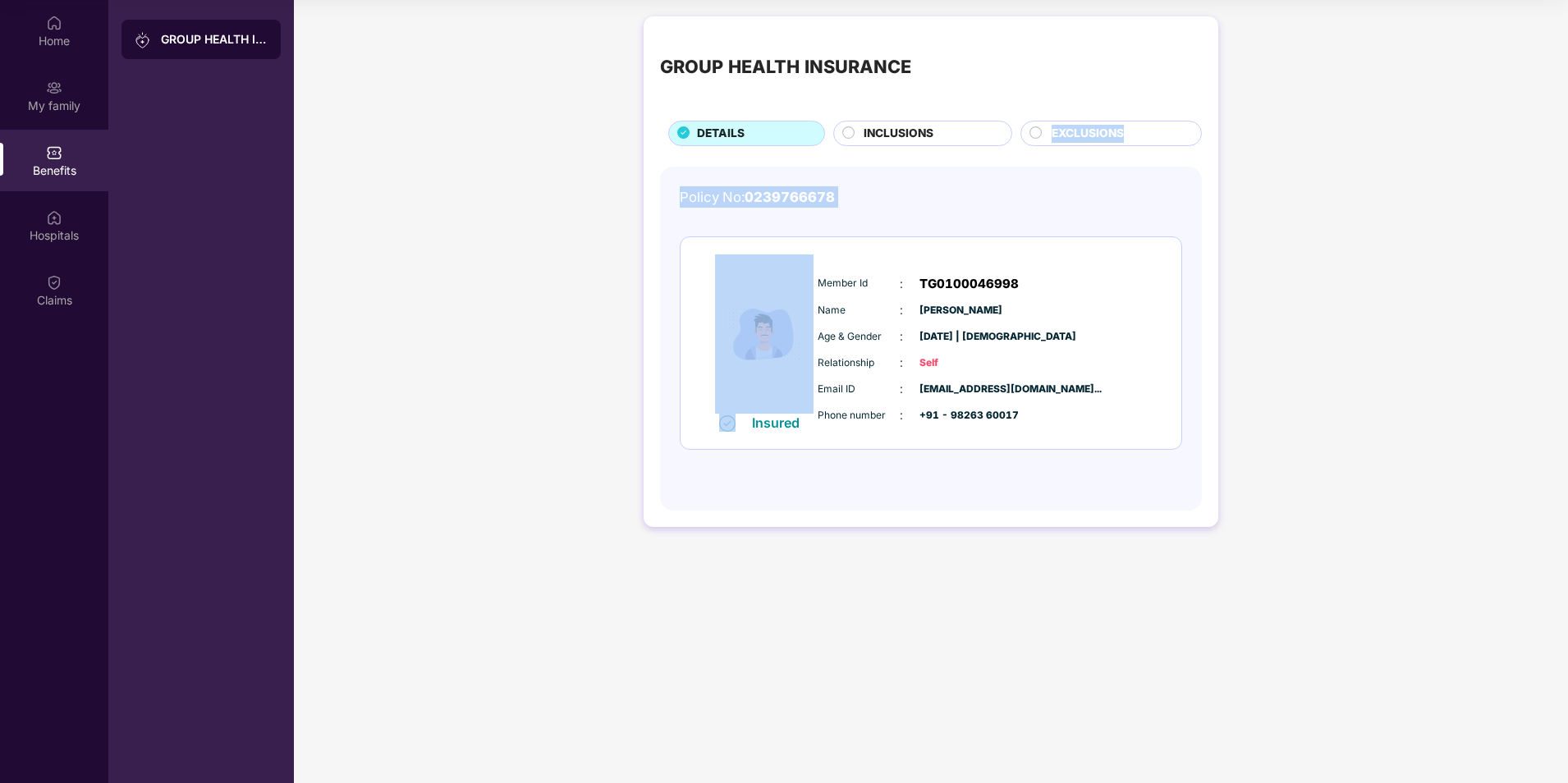
drag, startPoint x: 953, startPoint y: 135, endPoint x: 694, endPoint y: 484, distance: 434.6
click at [694, 484] on div "GROUP HEALTH INSURANCE DETAILS INCLUSIONS EXCLUSIONS Policy No: 0239766678 Insu…" at bounding box center [930, 271] width 574 height 511
click at [47, 83] on img at bounding box center [54, 88] width 16 height 16
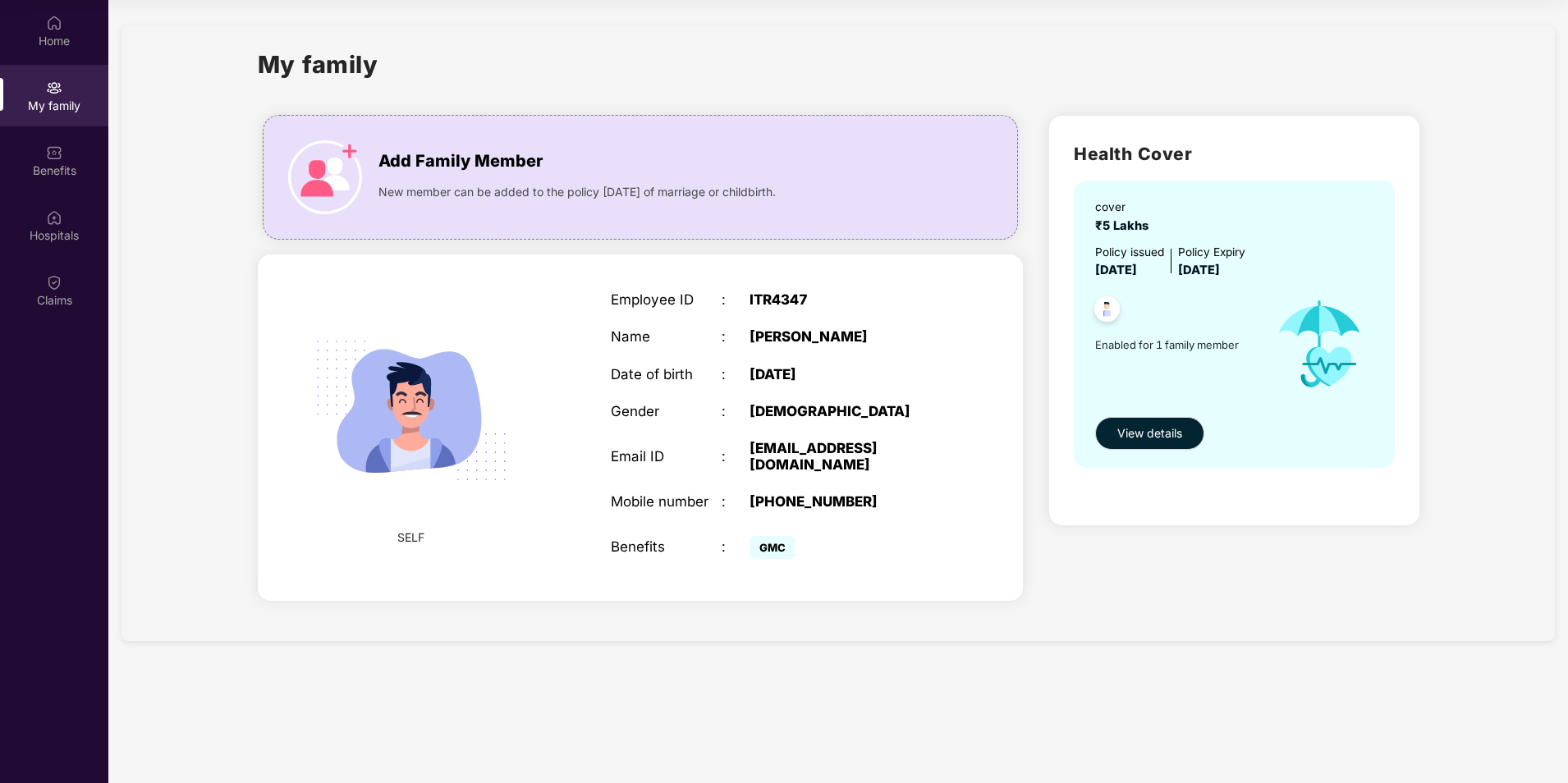
click at [1102, 316] on img at bounding box center [1107, 312] width 40 height 40
drag, startPoint x: 797, startPoint y: 545, endPoint x: 579, endPoint y: 545, distance: 218.0
click at [579, 545] on div "SELF Employee ID : ITR4347 Name : [PERSON_NAME] Date of birth : [DEMOGRAPHIC_DA…" at bounding box center [641, 426] width 766 height 345
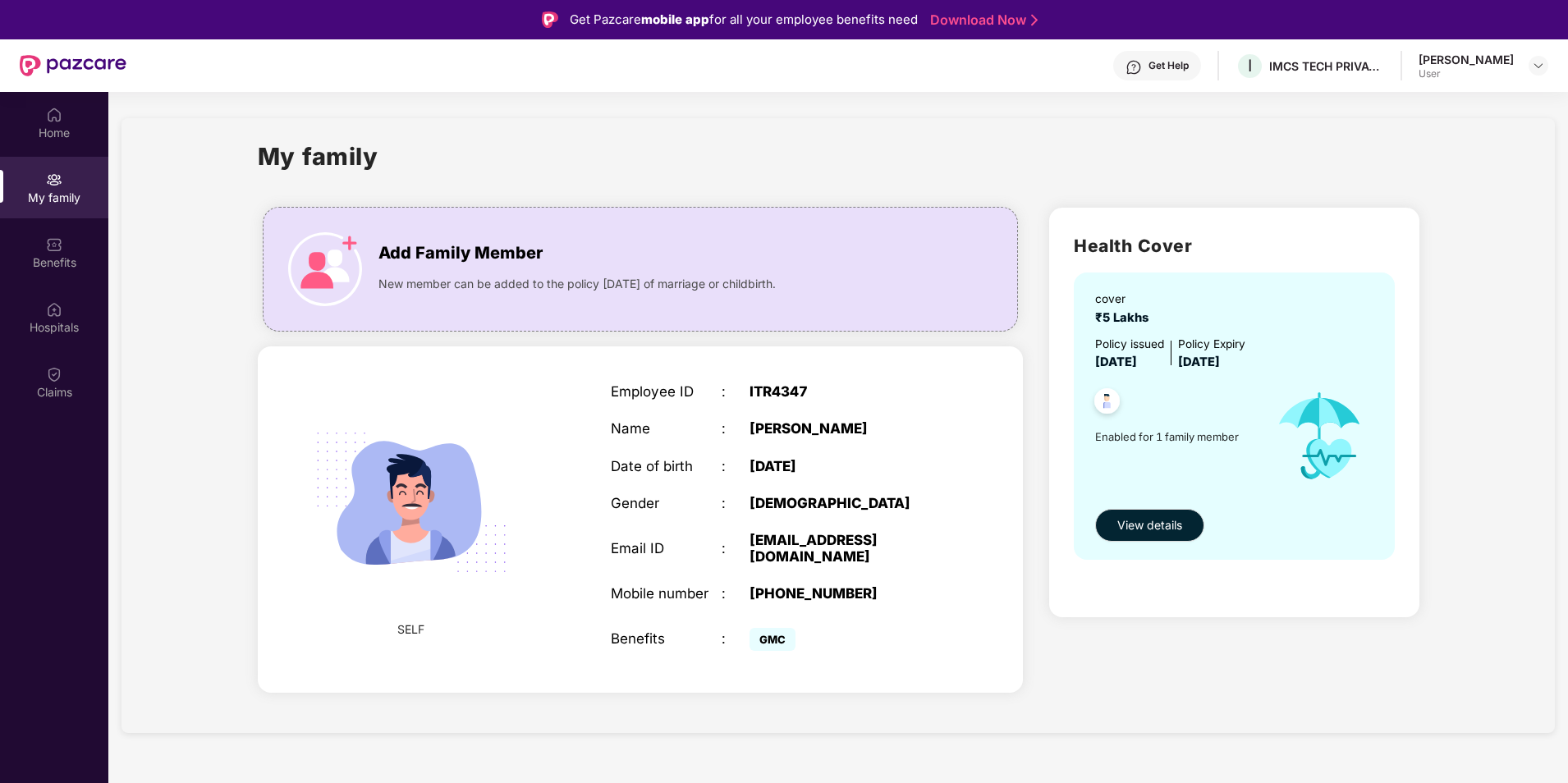
click at [1494, 64] on div "[PERSON_NAME]" at bounding box center [1465, 60] width 95 height 15
click at [1539, 71] on img at bounding box center [1538, 65] width 13 height 13
click at [1390, 98] on div "Logout" at bounding box center [1461, 104] width 214 height 32
